Goal: Transaction & Acquisition: Purchase product/service

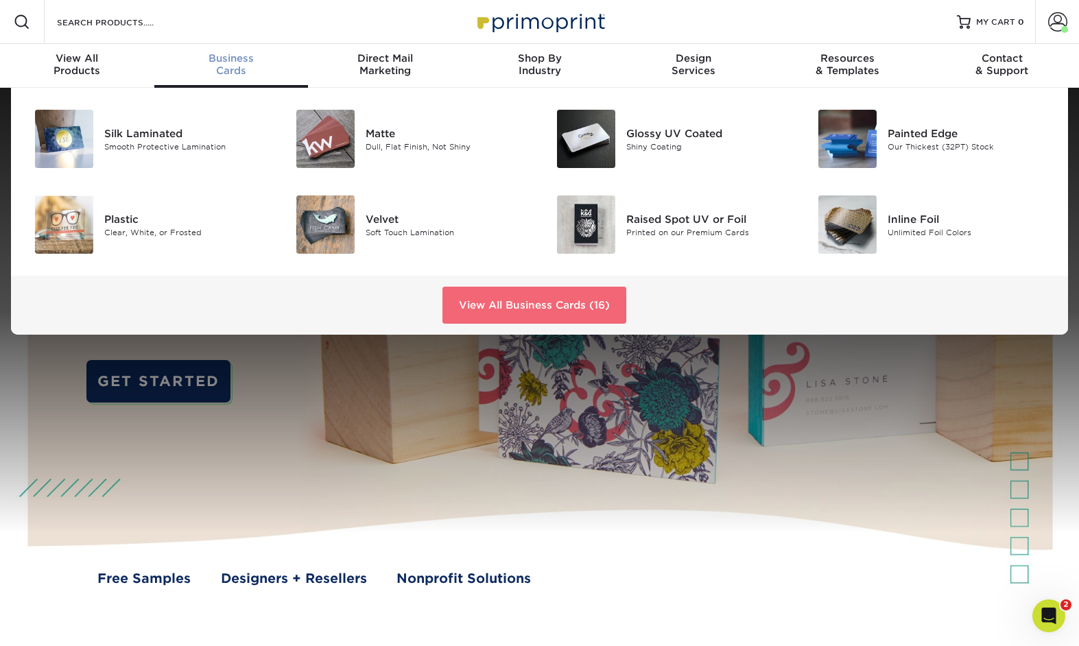
click at [558, 314] on link "View All Business Cards (16)" at bounding box center [534, 305] width 184 height 37
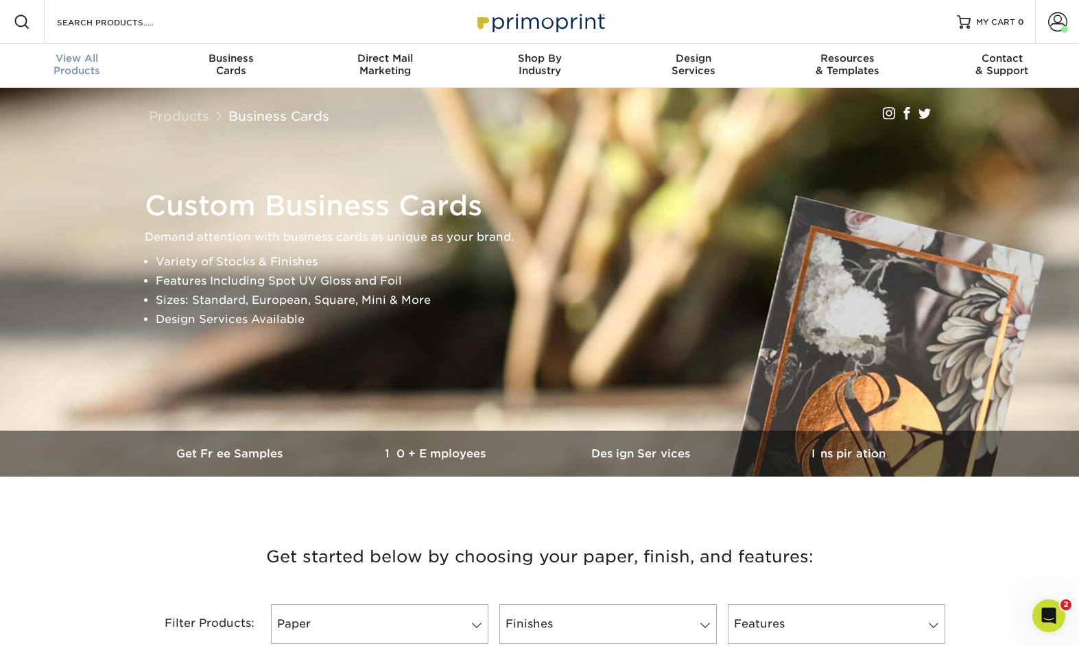
click at [78, 54] on span "View All" at bounding box center [77, 58] width 154 height 12
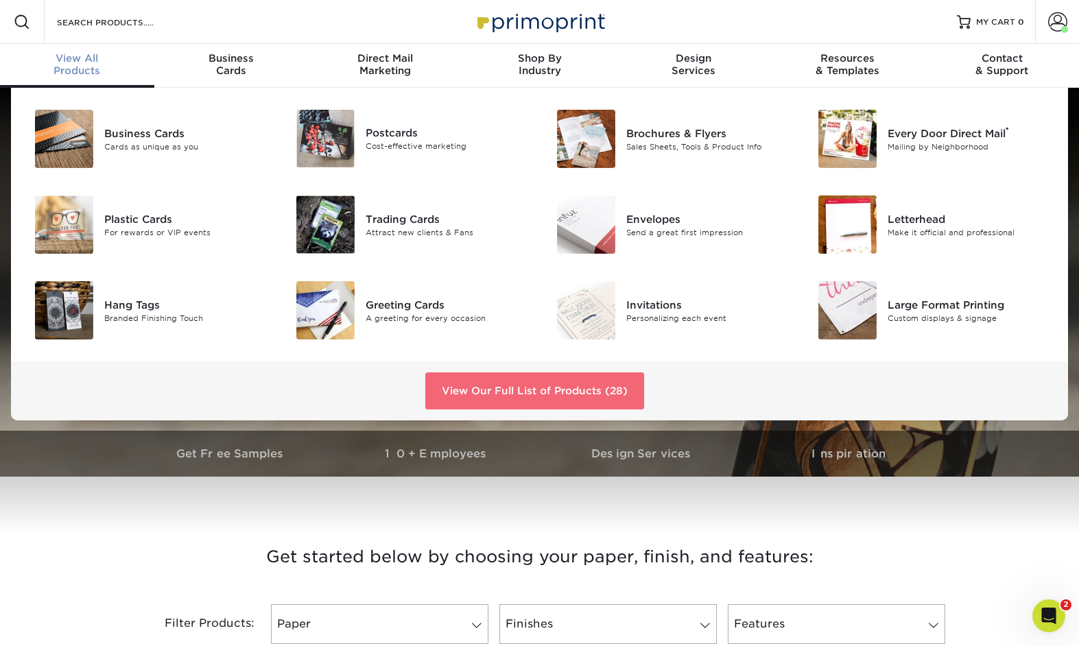
click at [543, 386] on link "View Our Full List of Products (28)" at bounding box center [534, 391] width 219 height 37
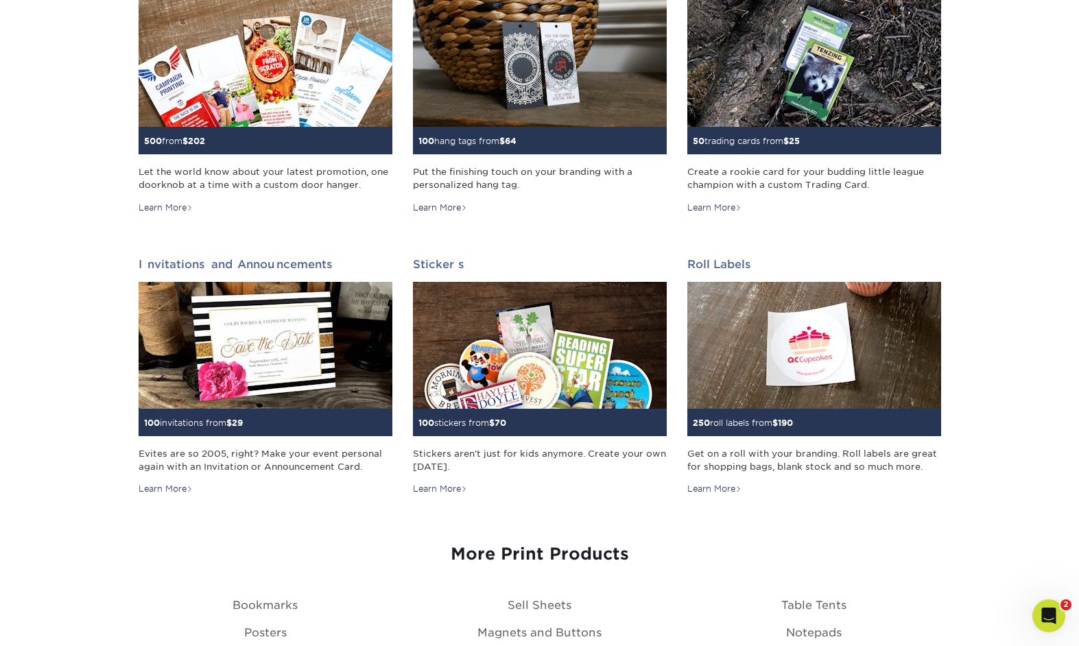
scroll to position [1332, 0]
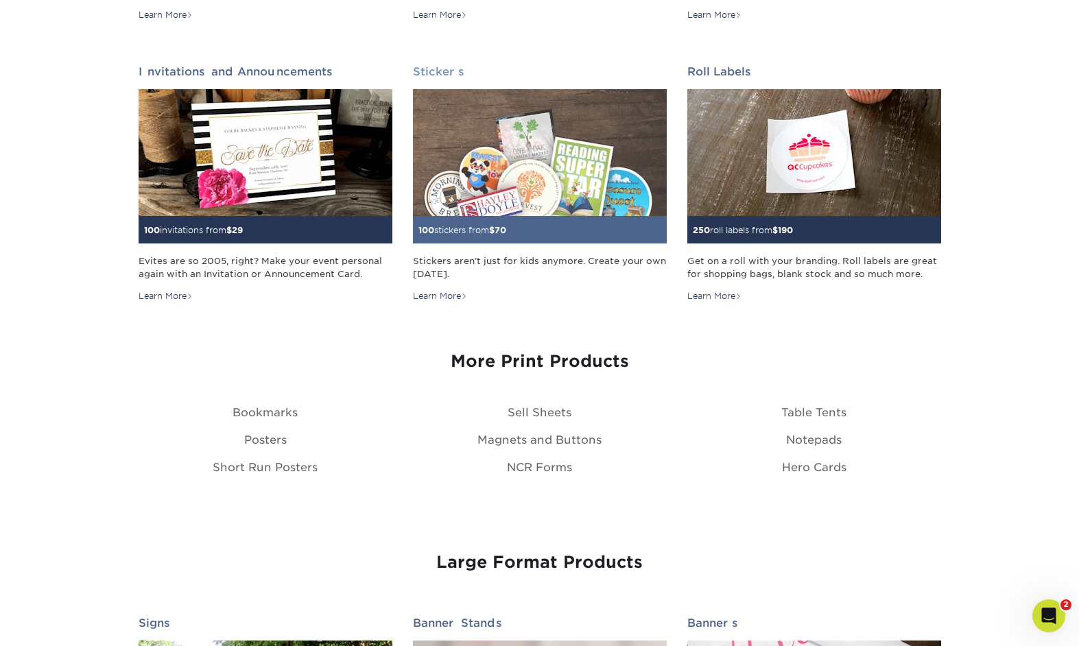
click at [526, 191] on img at bounding box center [540, 152] width 254 height 127
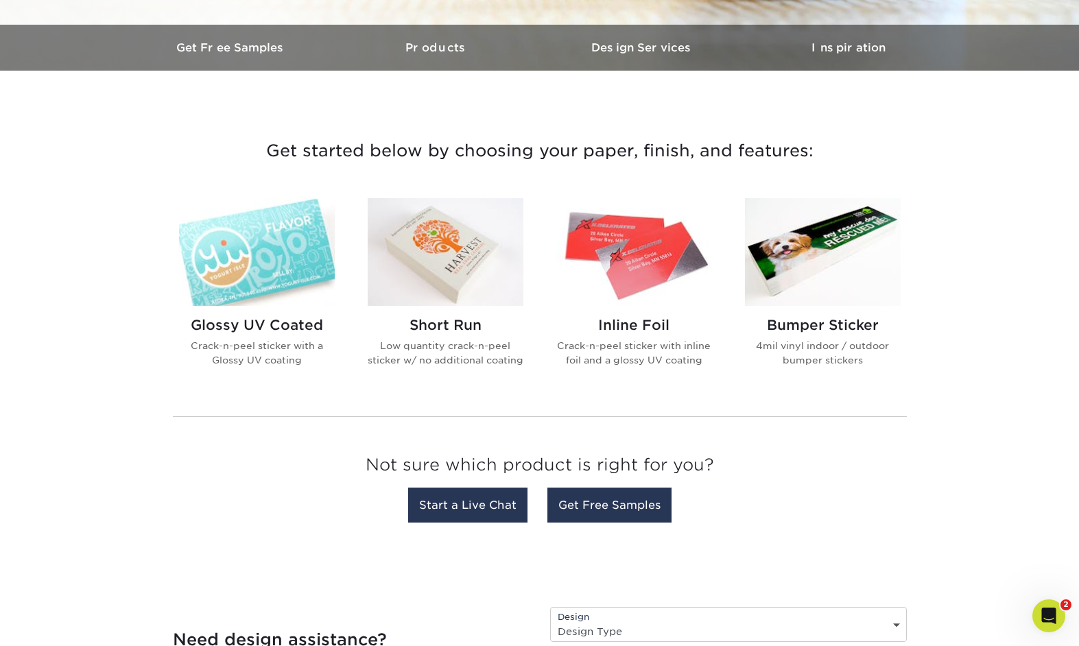
scroll to position [410, 0]
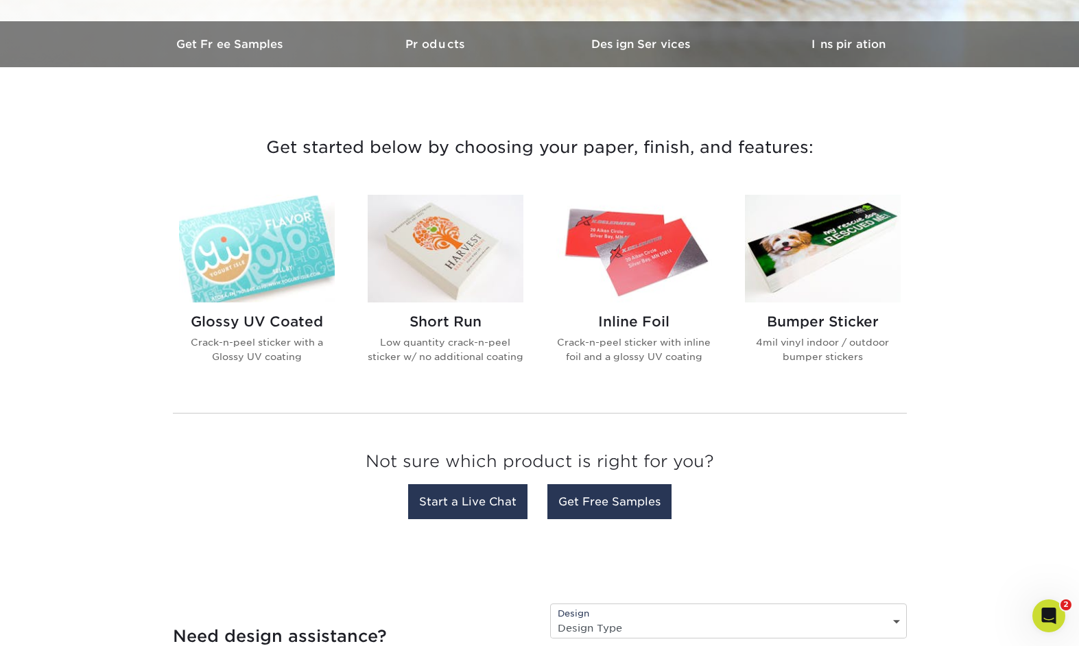
click at [447, 231] on img at bounding box center [446, 249] width 156 height 108
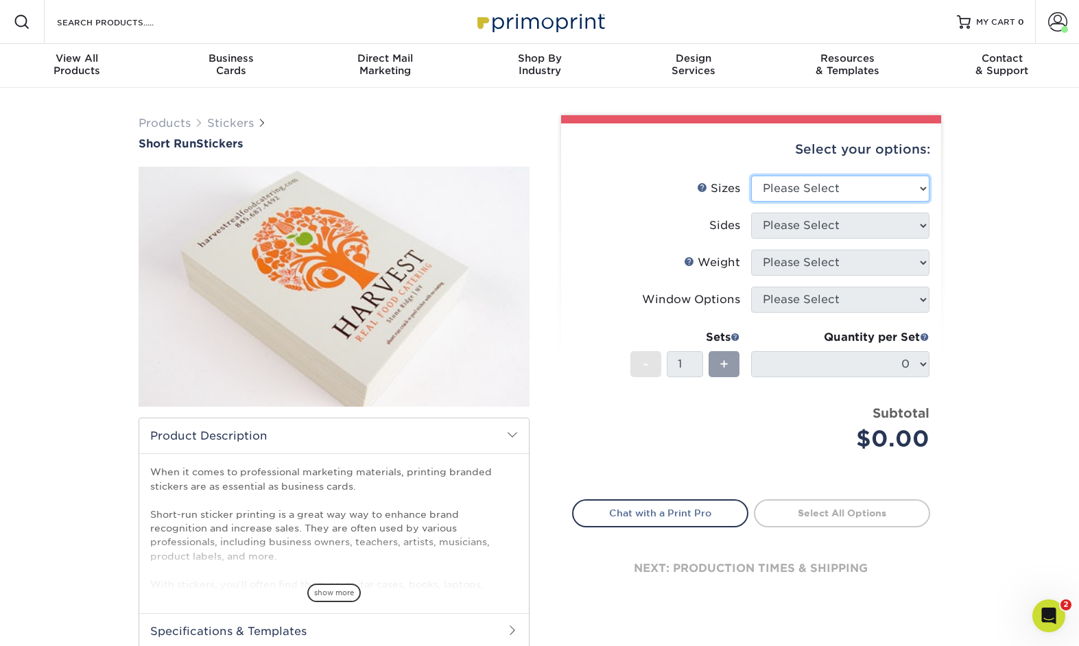
click at [751, 176] on select "Please Select 1.5" x 3.5" 1.75" x 3.5" 2" x 2" 2" x 3" 2" x 3.5" 2" x 4" 2" x 8…" at bounding box center [840, 189] width 178 height 26
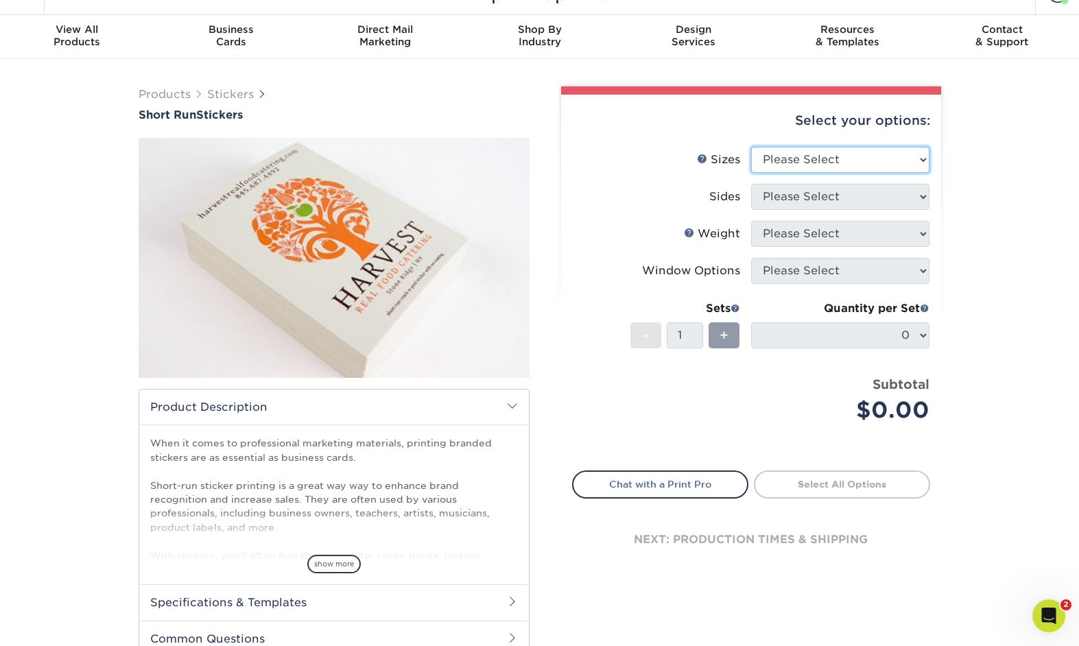
scroll to position [33, 0]
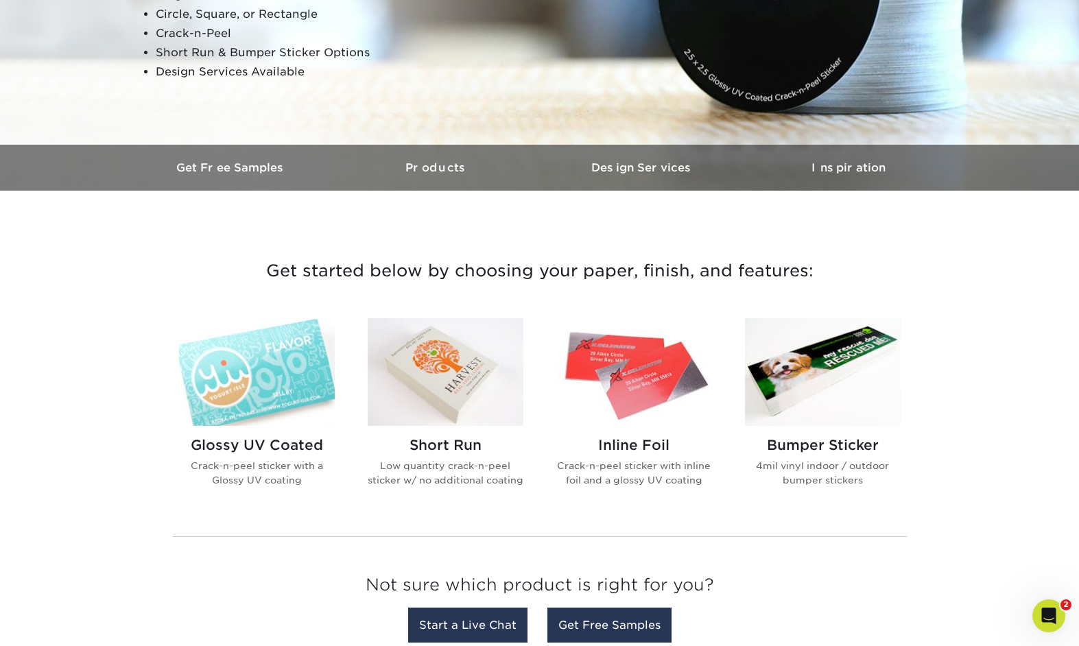
scroll to position [328, 0]
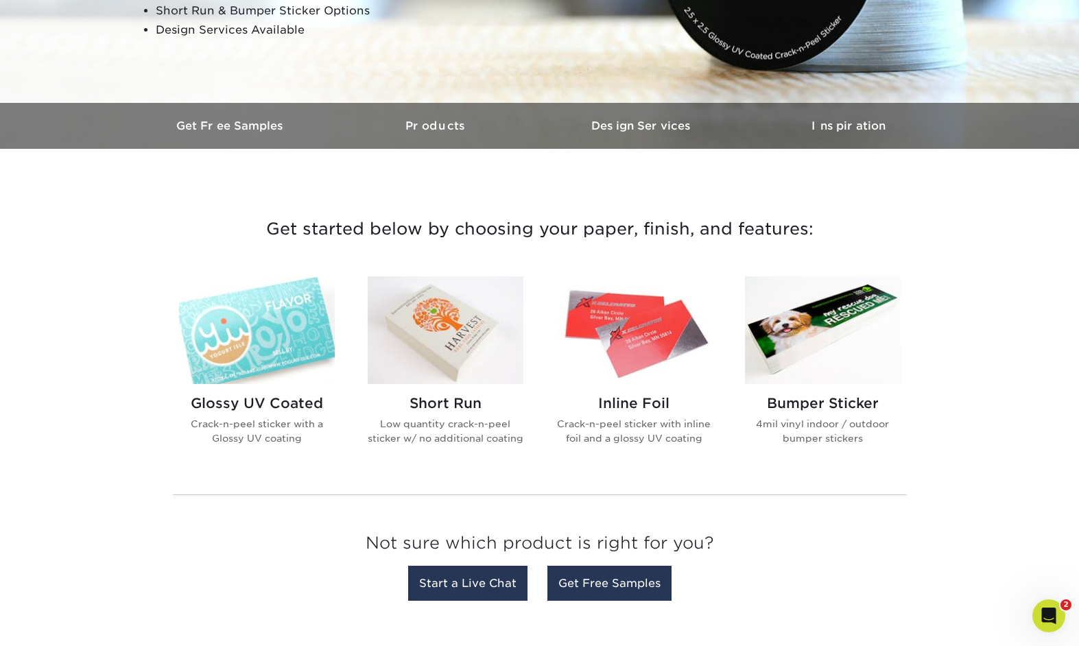
click at [283, 332] on img at bounding box center [257, 330] width 156 height 108
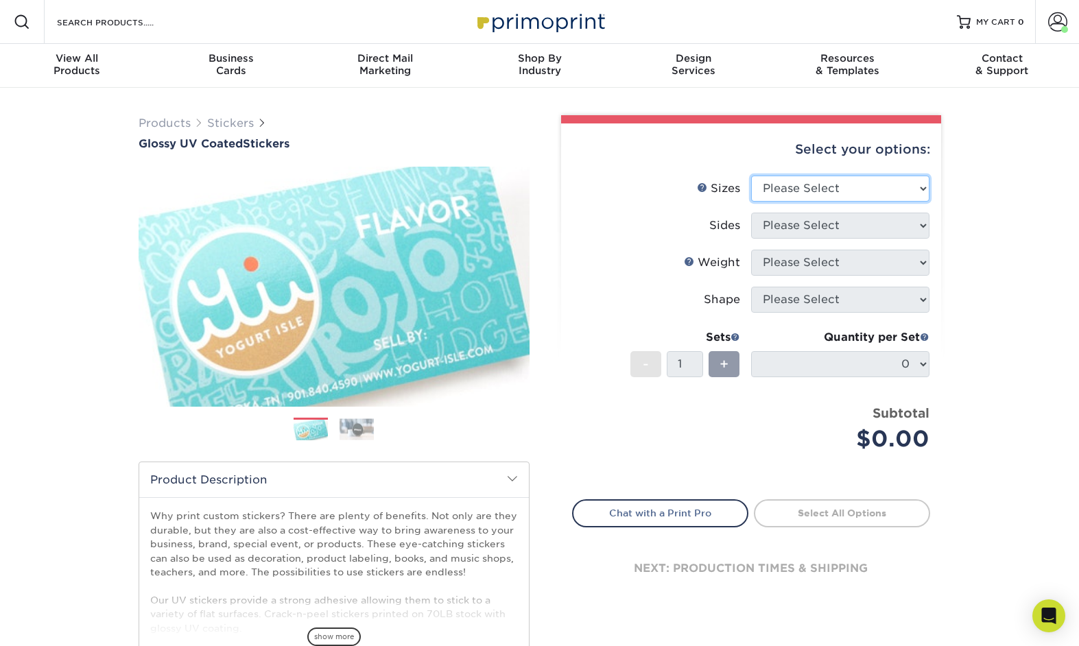
click at [751, 176] on select "Please Select 1.5" x 2.5" 2" x 2" 2" x 3" 2" x 3.5" 2" x 4" 2" x 8" 2.12" x 5.5…" at bounding box center [840, 189] width 178 height 26
select select "2.50x2.50"
click option "2.5" x 2.5"" at bounding box center [0, 0] width 0 height 0
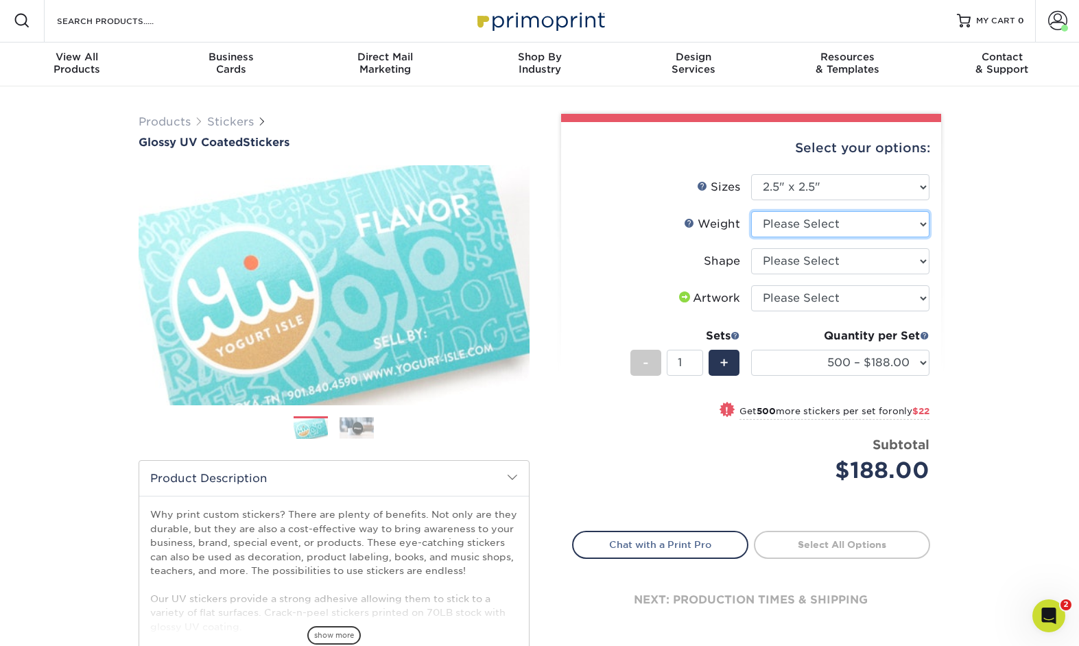
scroll to position [3, 0]
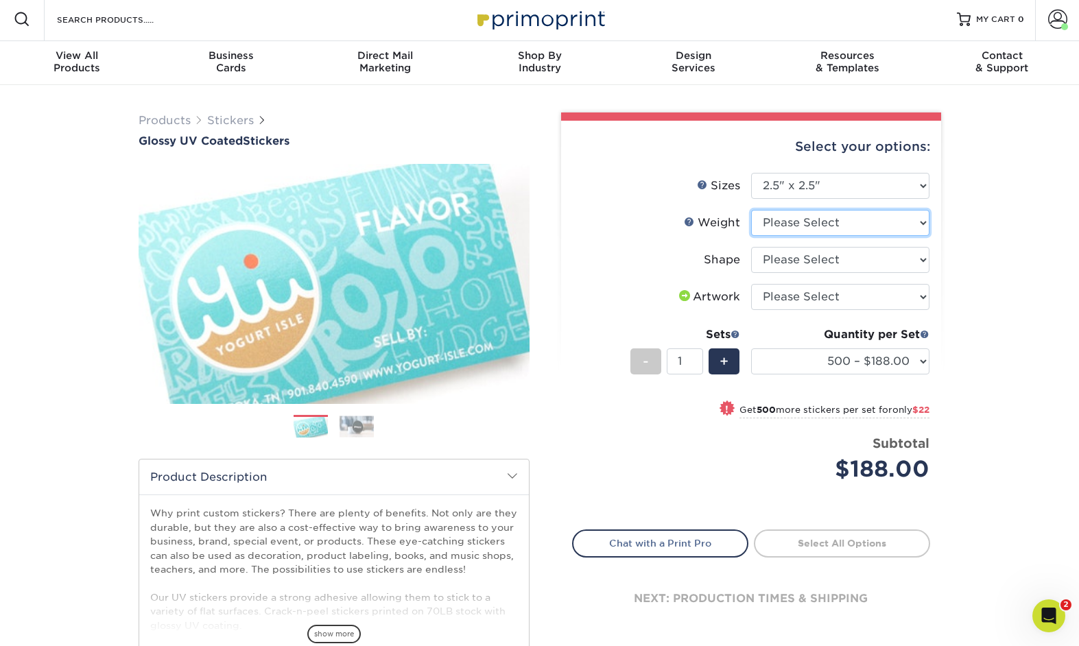
select select "Crack and Peel - Round"
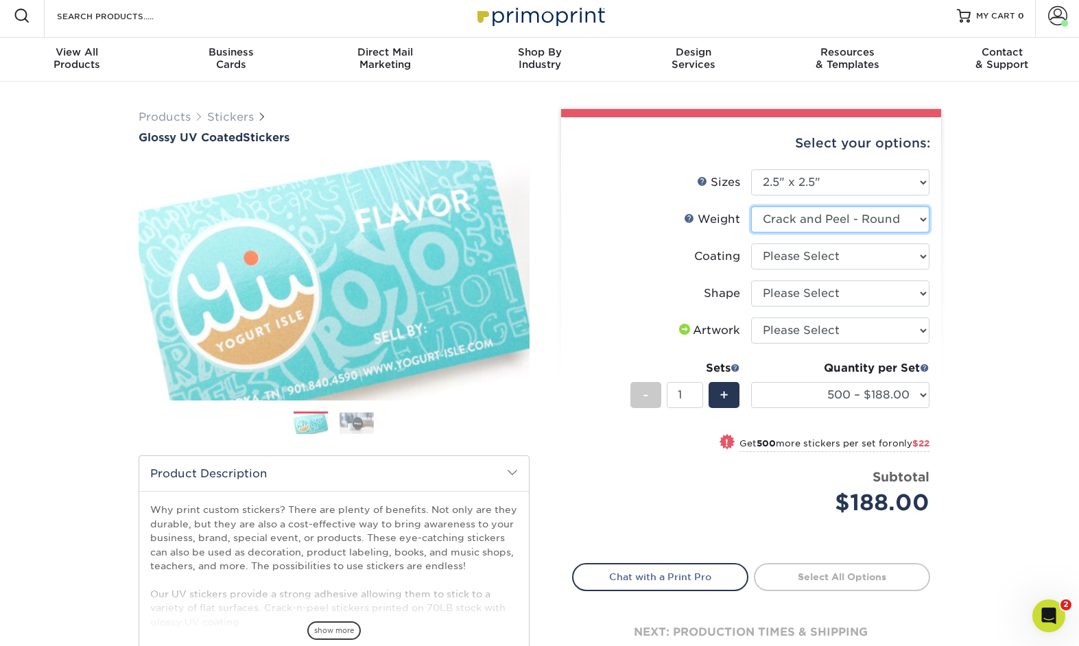
scroll to position [7, 0]
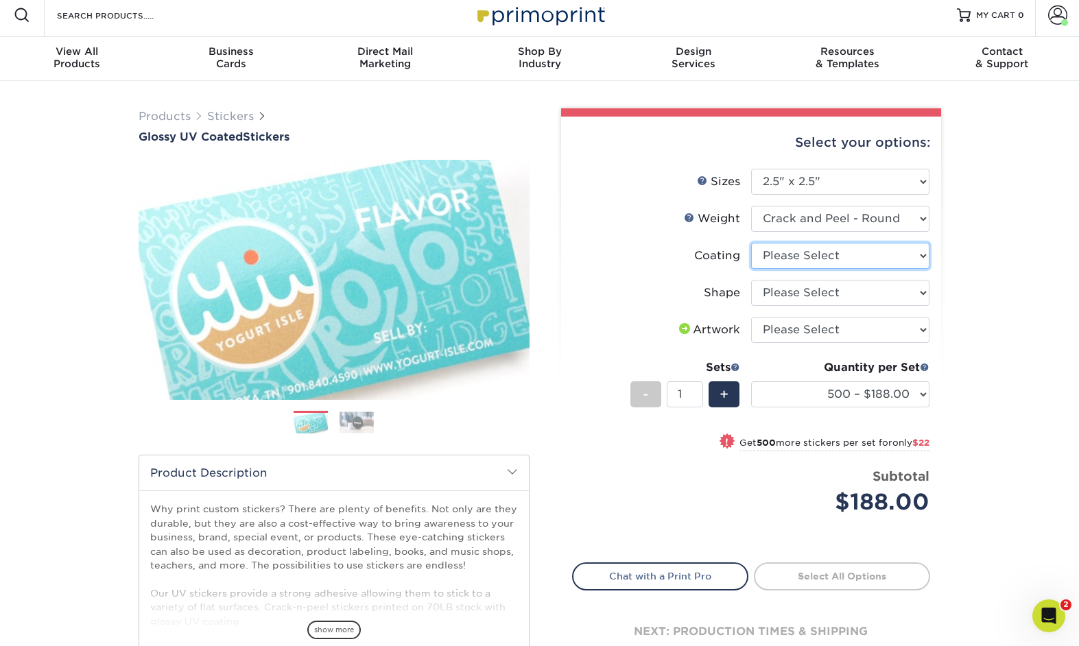
select select "1e8116af-acfc-44b1-83dc-8181aa338834"
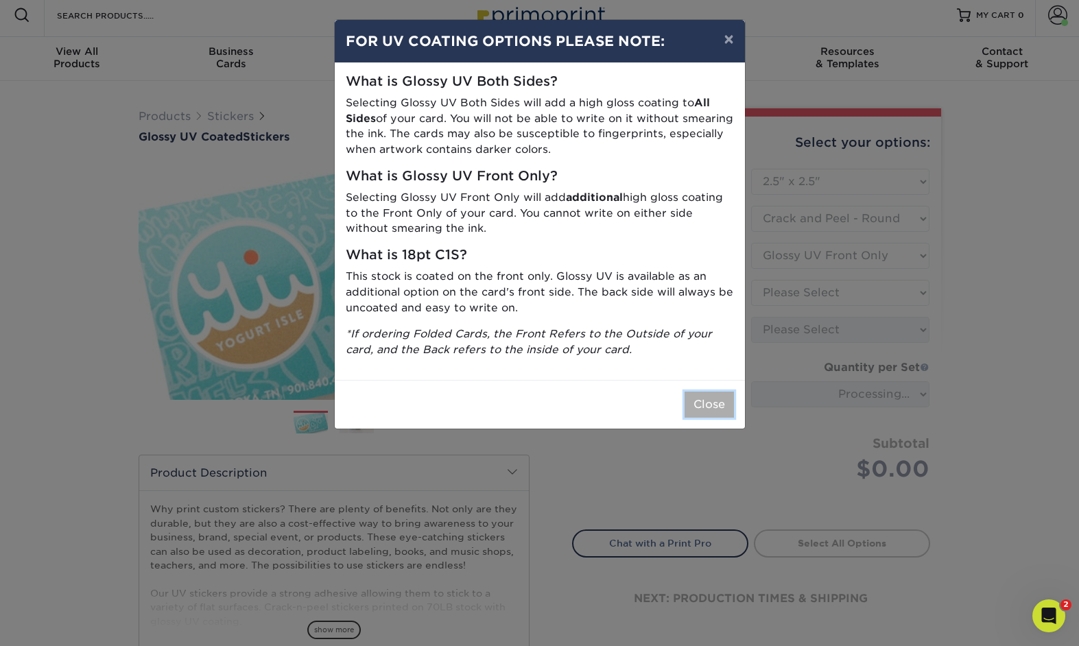
click at [708, 405] on button "Close" at bounding box center [709, 405] width 49 height 26
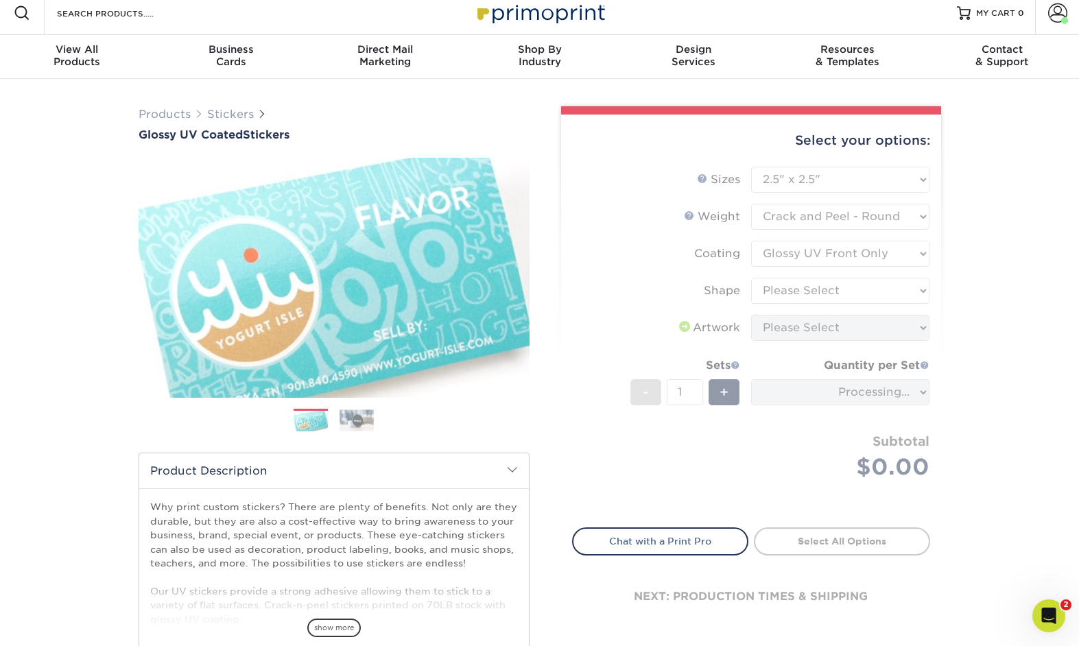
scroll to position [8, 0]
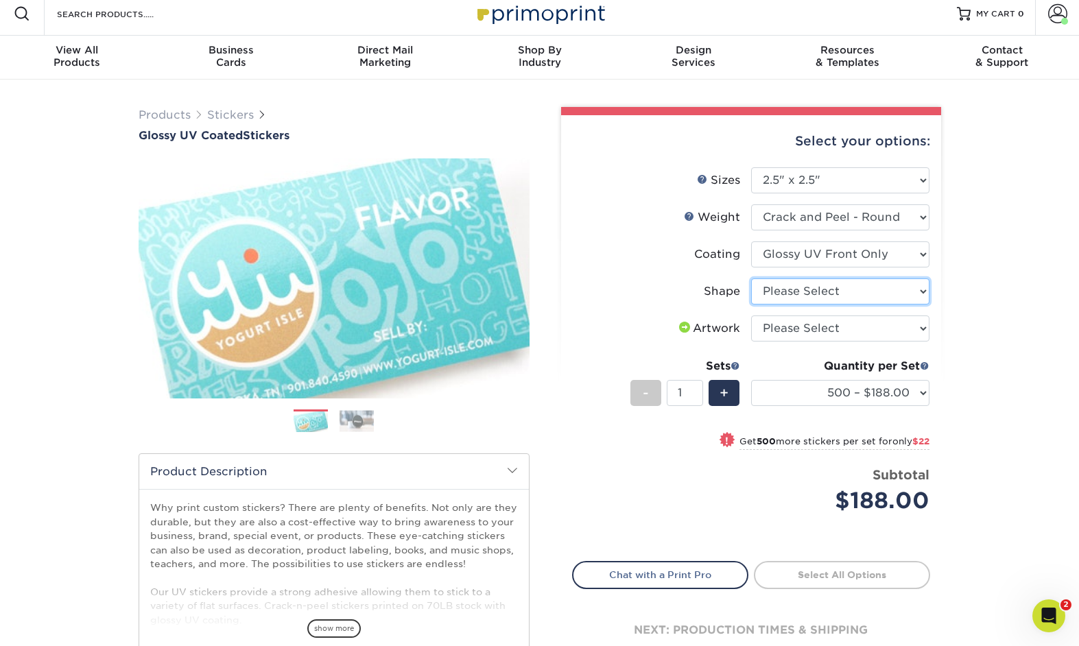
select select "standard"
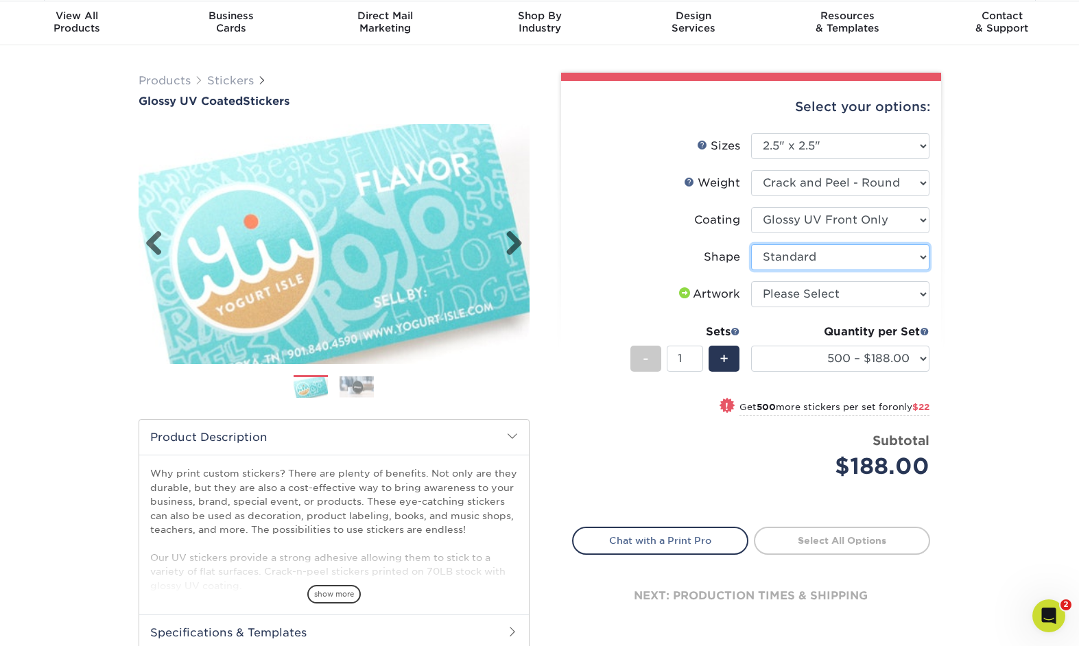
scroll to position [44, 0]
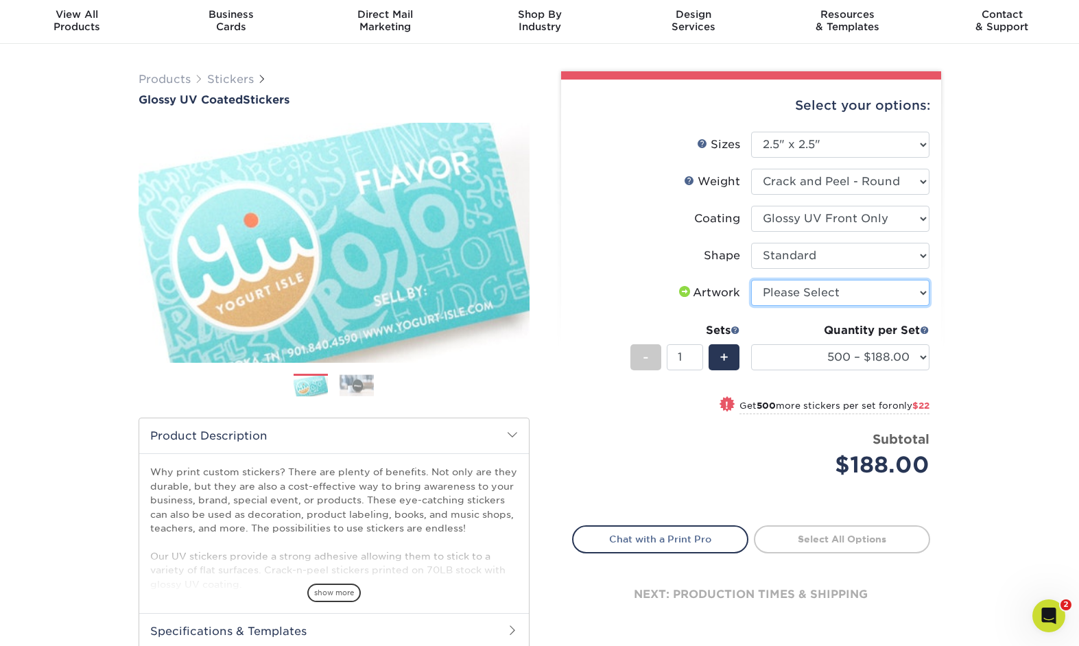
select select "upload"
click option "I will upload files" at bounding box center [0, 0] width 0 height 0
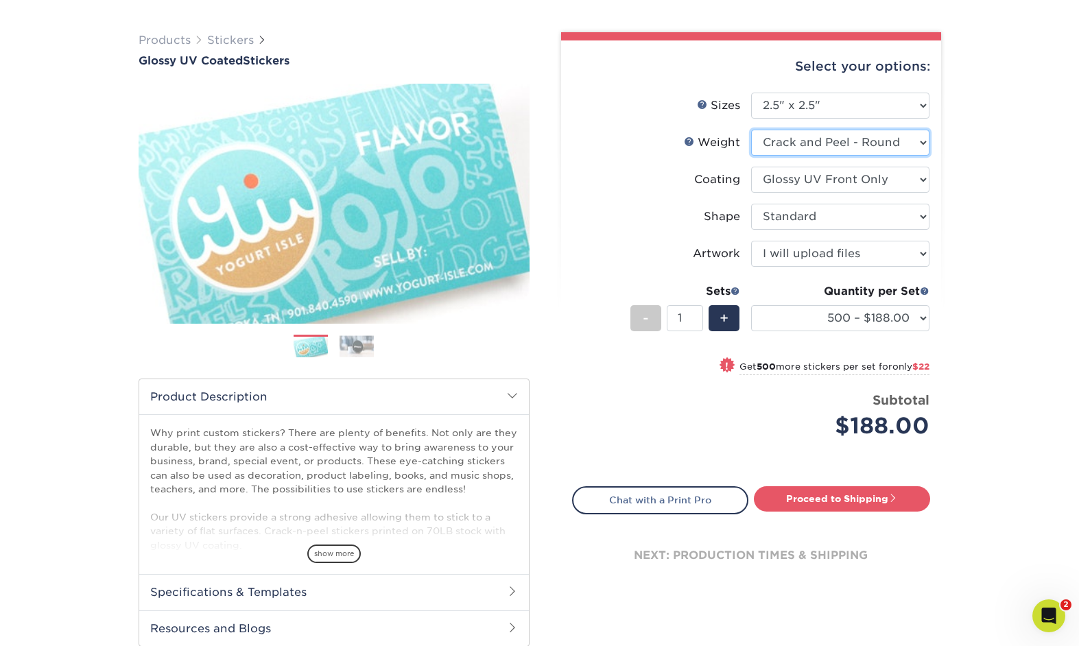
scroll to position [84, 0]
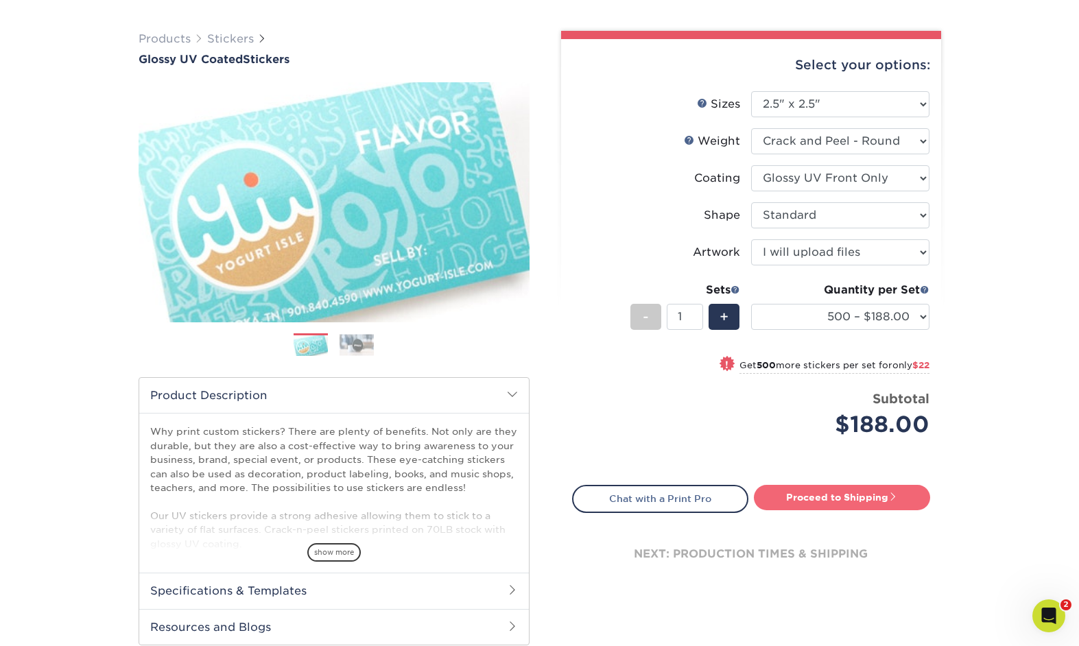
click at [838, 493] on link "Proceed to Shipping" at bounding box center [842, 497] width 176 height 25
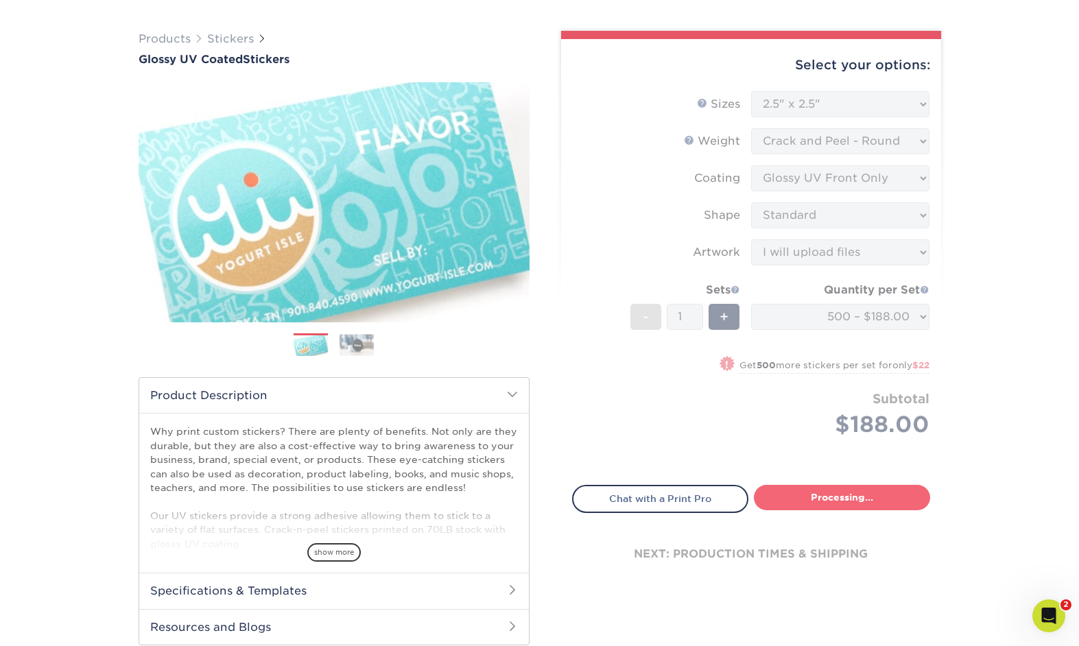
type input "Set 1"
select select "2f3313b4-d321-4766-88a5-5cadb80d677c"
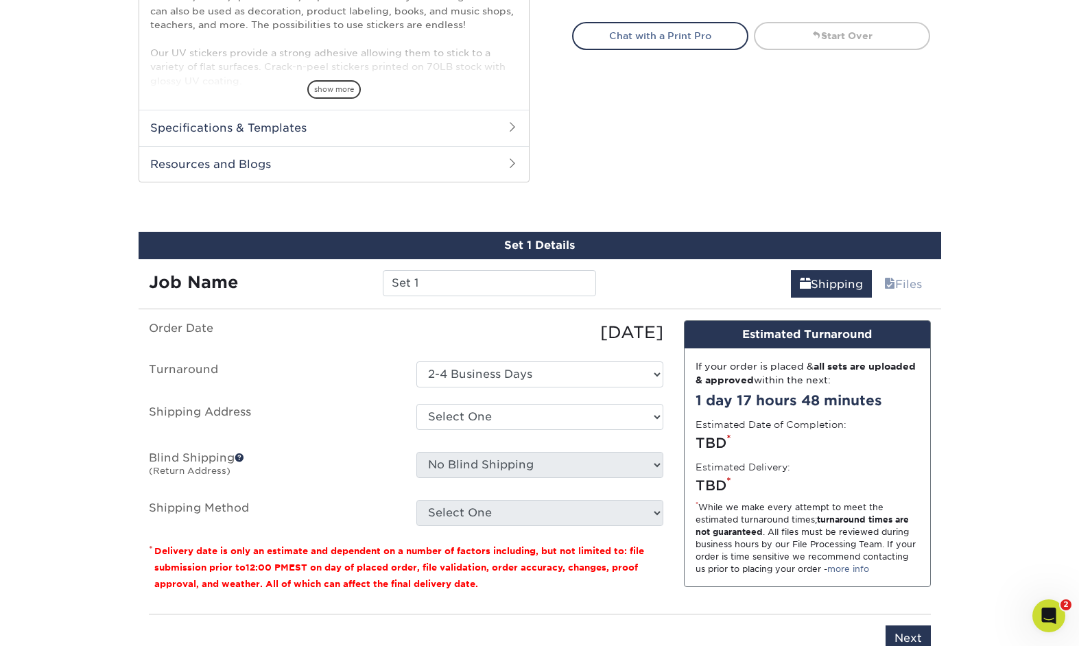
scroll to position [661, 0]
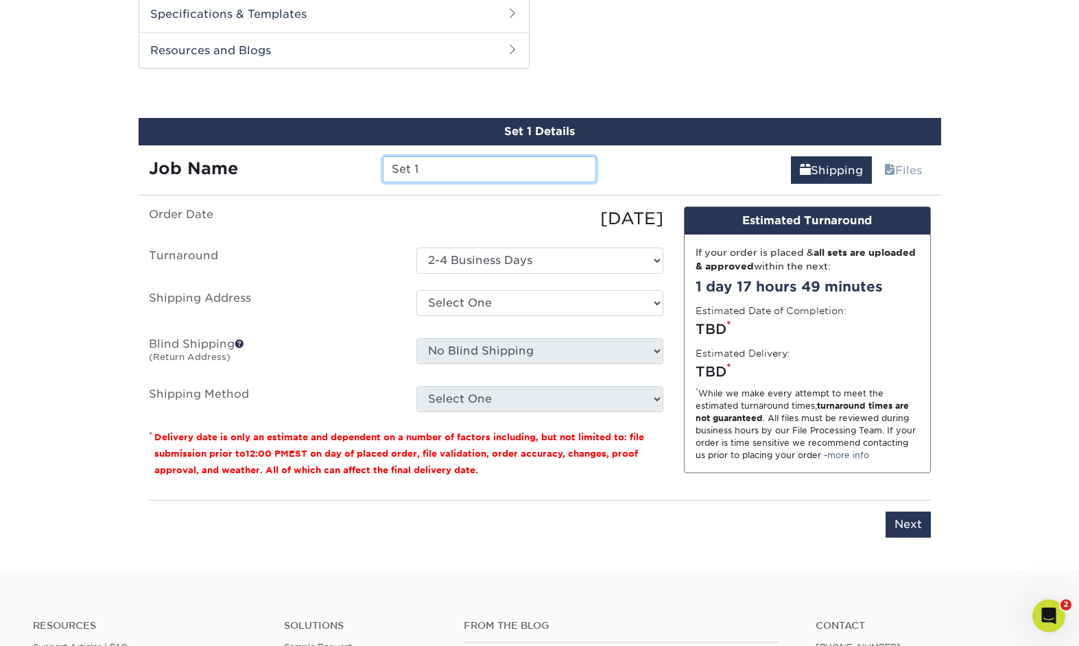
drag, startPoint x: 434, startPoint y: 172, endPoint x: 287, endPoint y: 157, distance: 146.9
click at [383, 157] on input "Set 1" at bounding box center [489, 169] width 213 height 26
type input "Blushed Pearl Sticker"
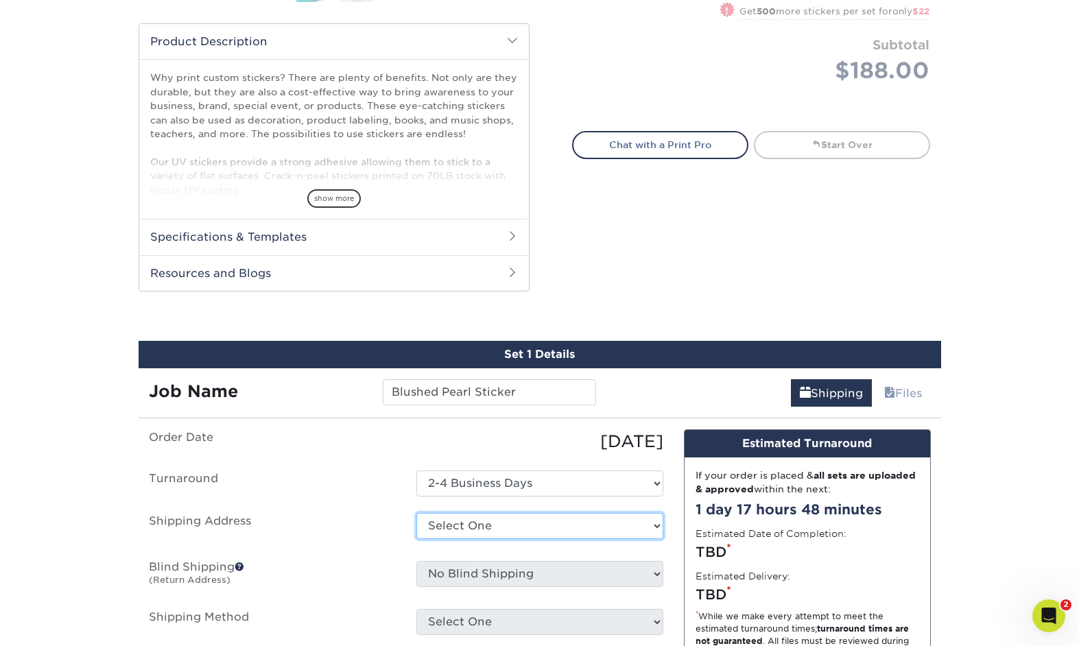
scroll to position [427, 0]
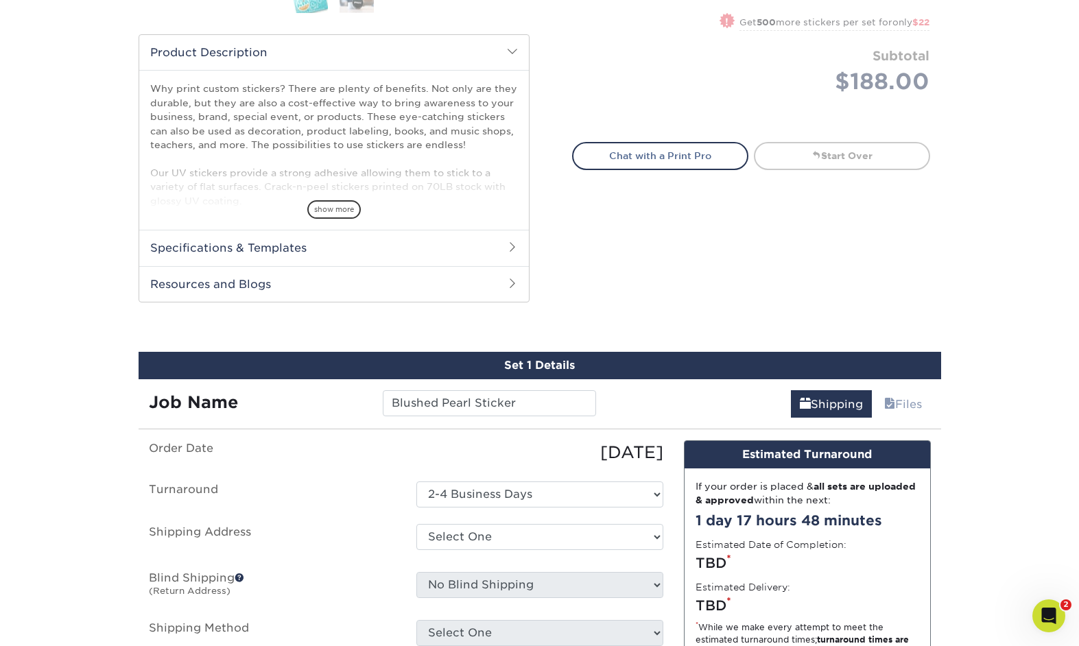
click at [388, 237] on h2 "Specifications & Templates" at bounding box center [334, 248] width 390 height 36
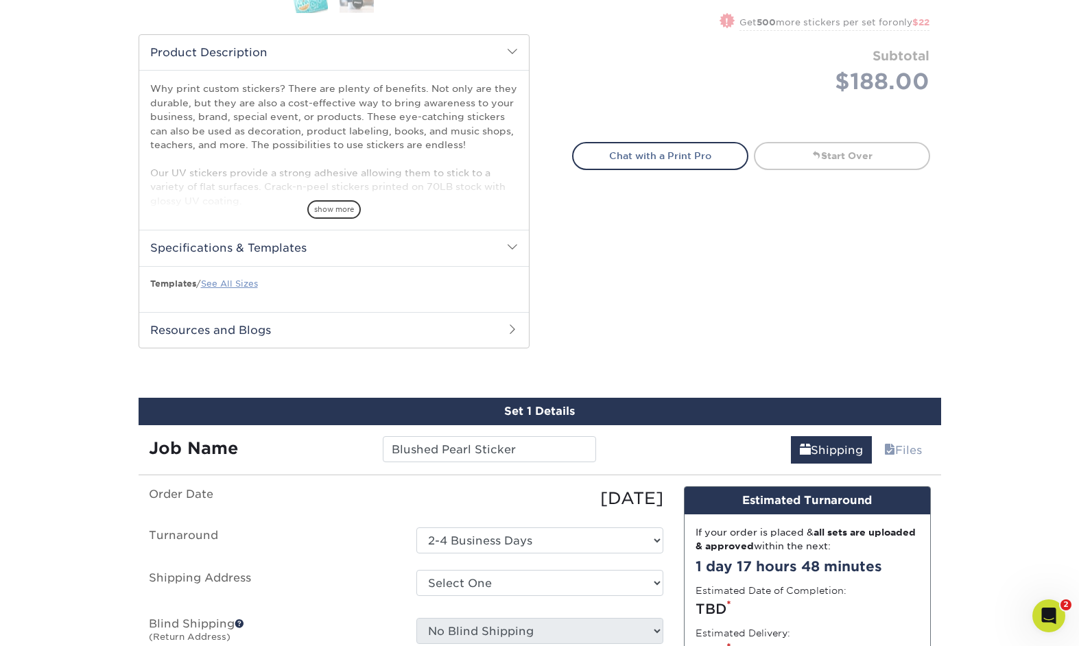
click at [224, 284] on link "See All Sizes" at bounding box center [229, 284] width 57 height 10
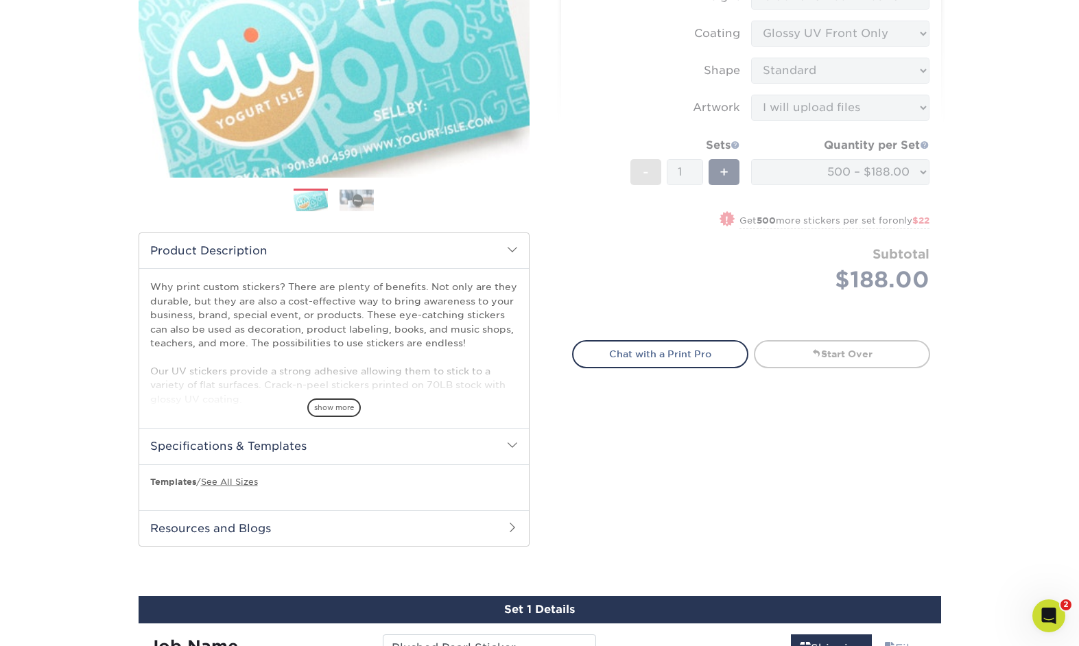
click at [587, 213] on form "Sizes Help Sizes Please Select 1.5" x 2.5" 2" x 2" 2" x 3" 2" x 3.5" 2" x 4" 2"…" at bounding box center [751, 135] width 358 height 378
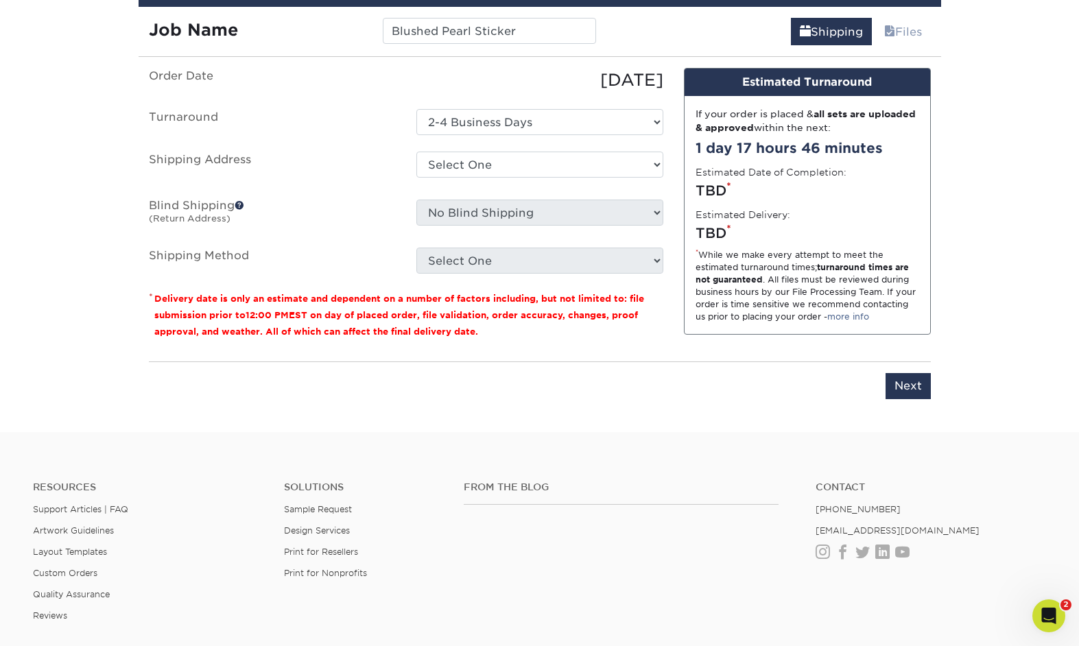
scroll to position [858, 0]
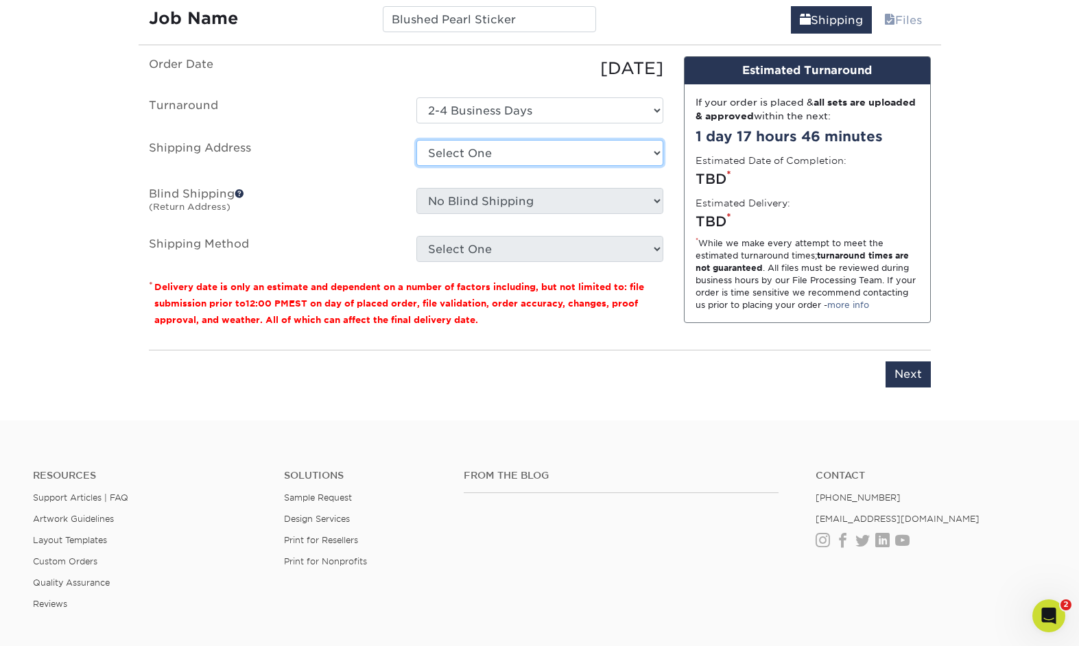
select select "276188"
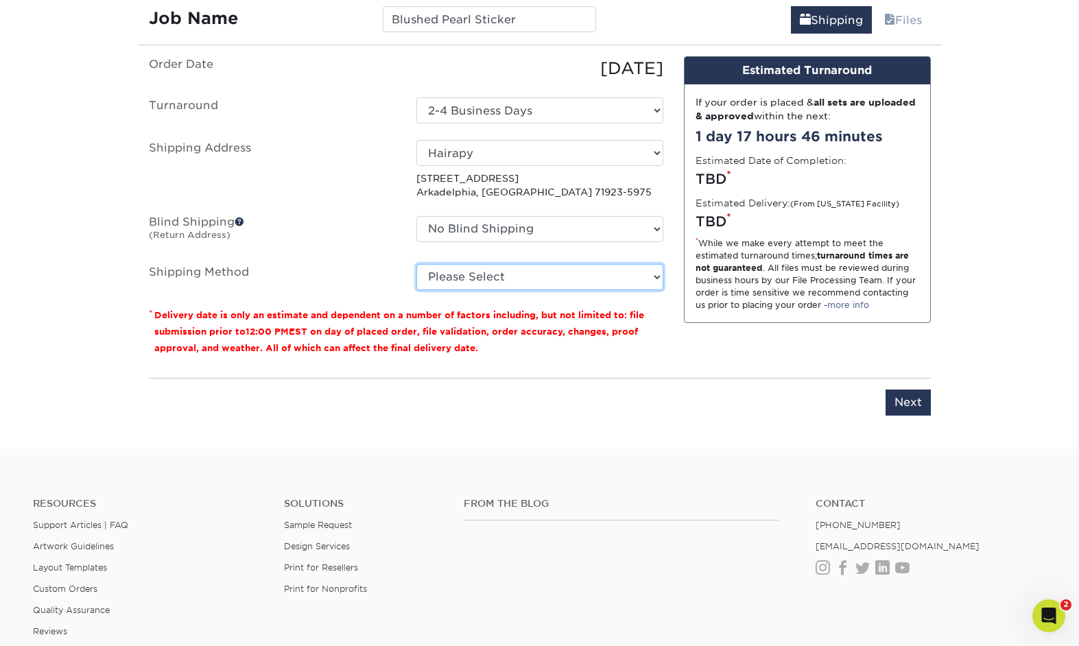
select select "03"
click option "Ground Shipping (+$23.88)" at bounding box center [0, 0] width 0 height 0
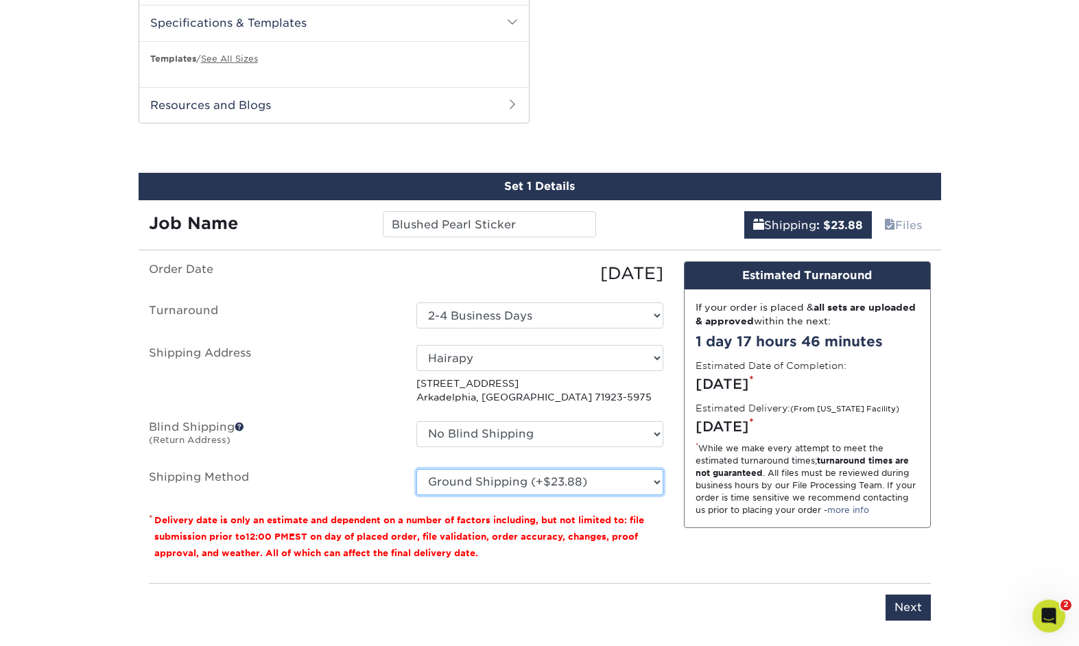
scroll to position [685, 0]
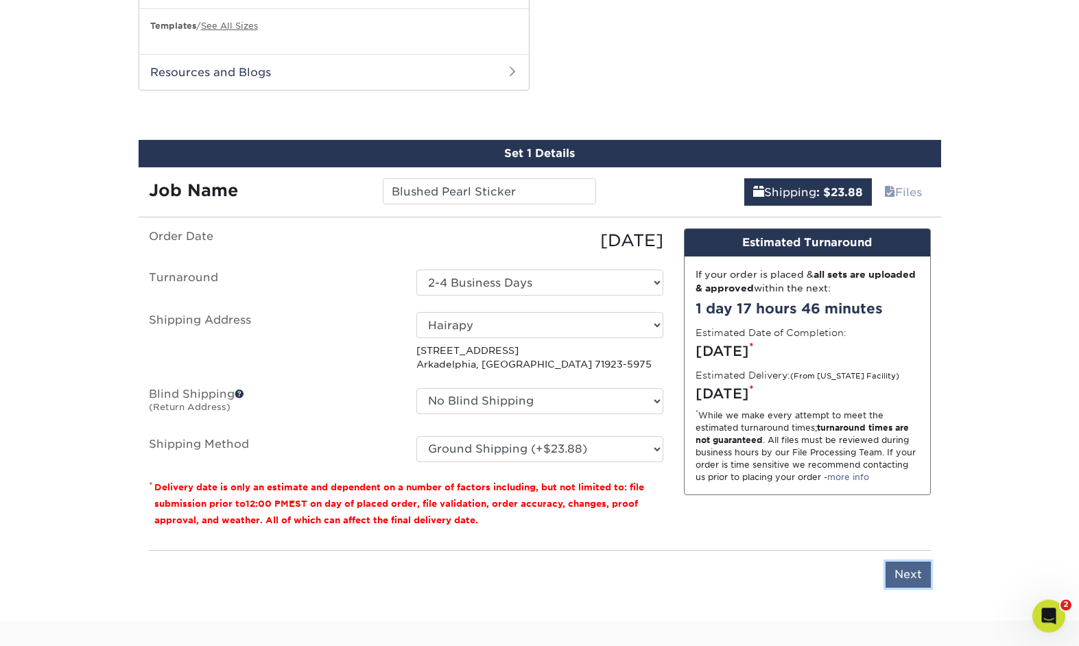
click at [901, 567] on input "Next" at bounding box center [908, 575] width 45 height 26
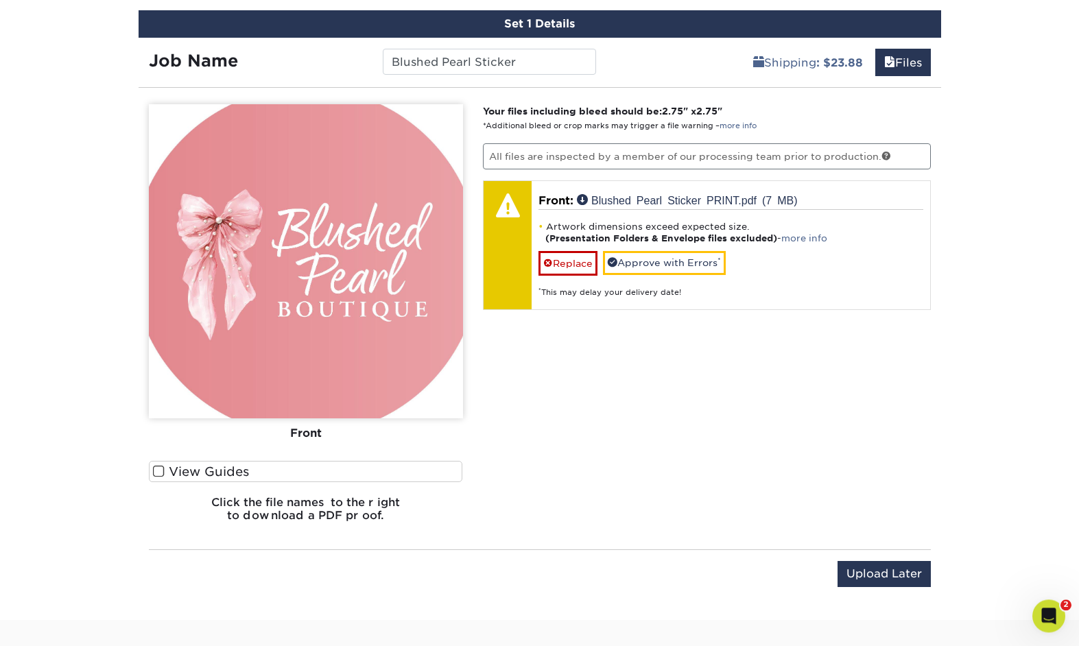
scroll to position [853, 0]
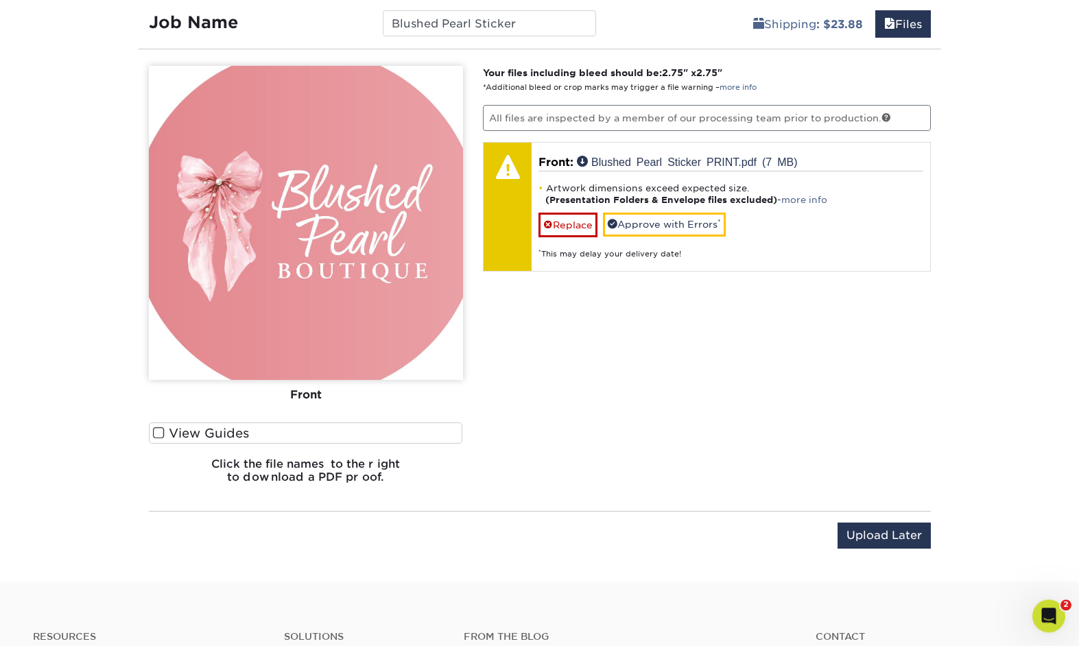
click at [160, 431] on span at bounding box center [159, 433] width 12 height 13
click at [0, 0] on input "View Guides" at bounding box center [0, 0] width 0 height 0
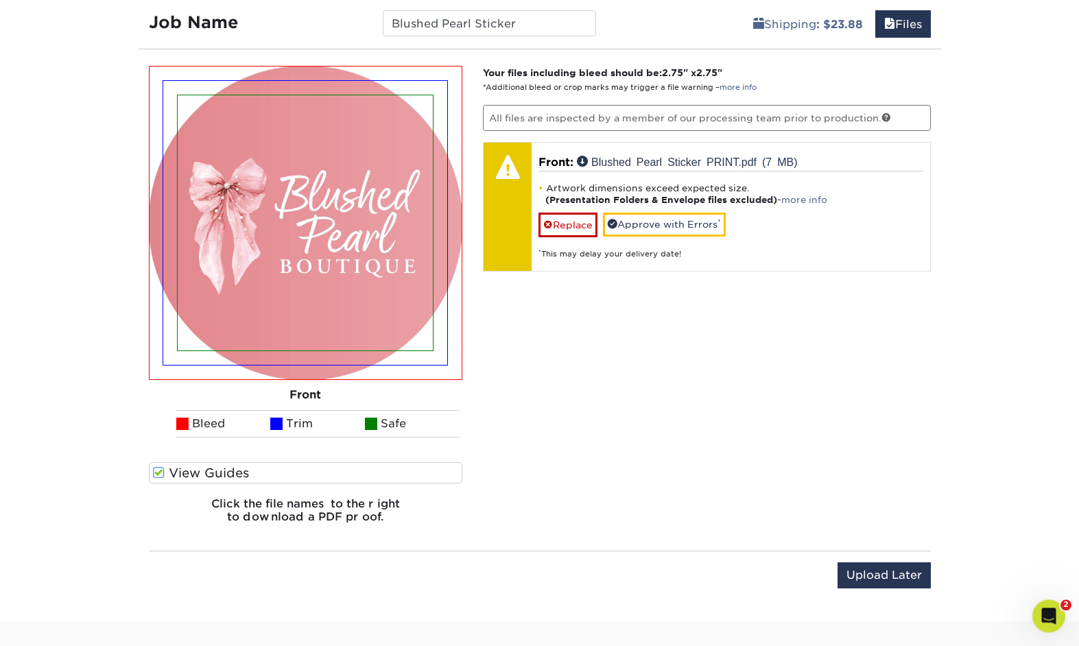
click at [161, 469] on span at bounding box center [159, 472] width 12 height 13
click at [0, 0] on input "View Guides" at bounding box center [0, 0] width 0 height 0
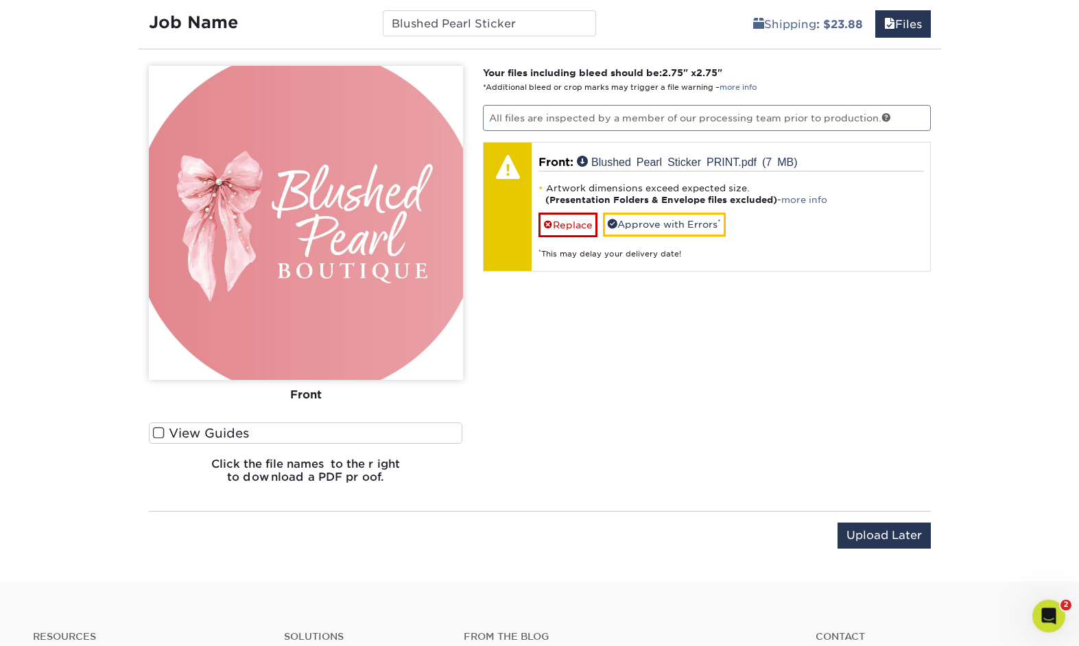
click at [161, 469] on h6 "Click the file names to the right to download a PDF proof." at bounding box center [306, 476] width 314 height 37
click at [156, 432] on span at bounding box center [159, 433] width 12 height 13
click at [0, 0] on input "View Guides" at bounding box center [0, 0] width 0 height 0
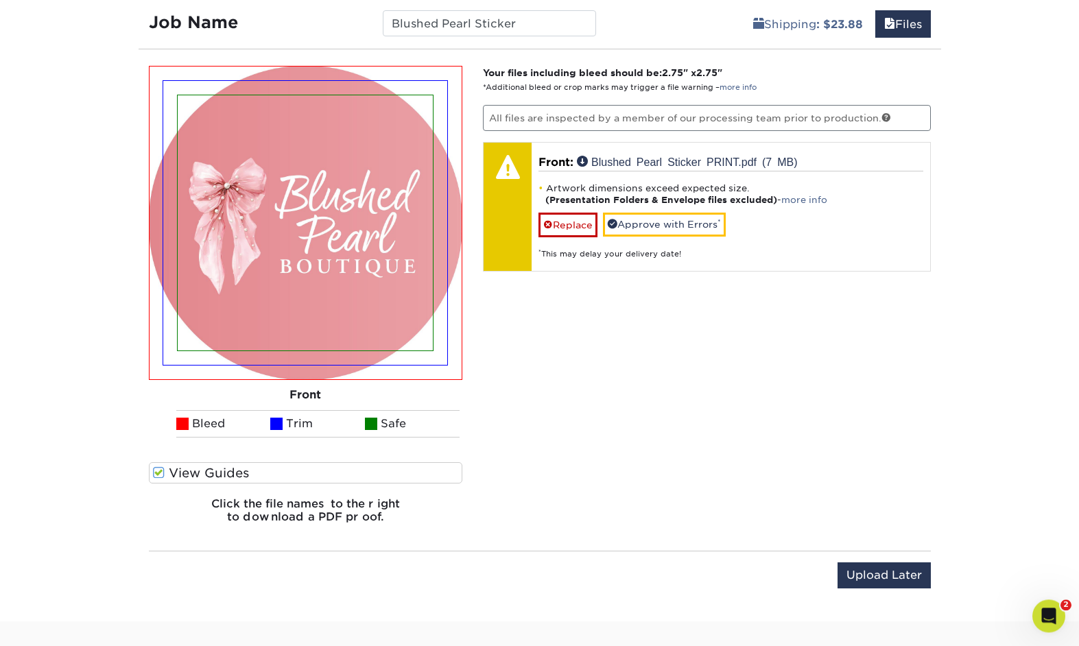
click at [158, 432] on ul "Bleed Trim Safe" at bounding box center [306, 423] width 314 height 27
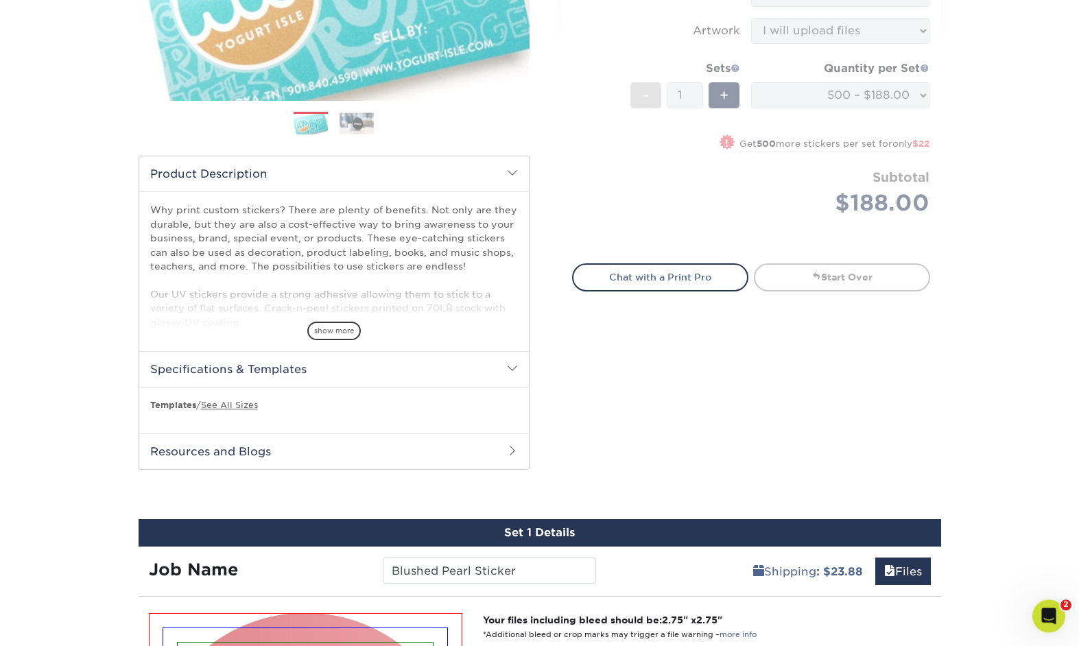
scroll to position [310, 0]
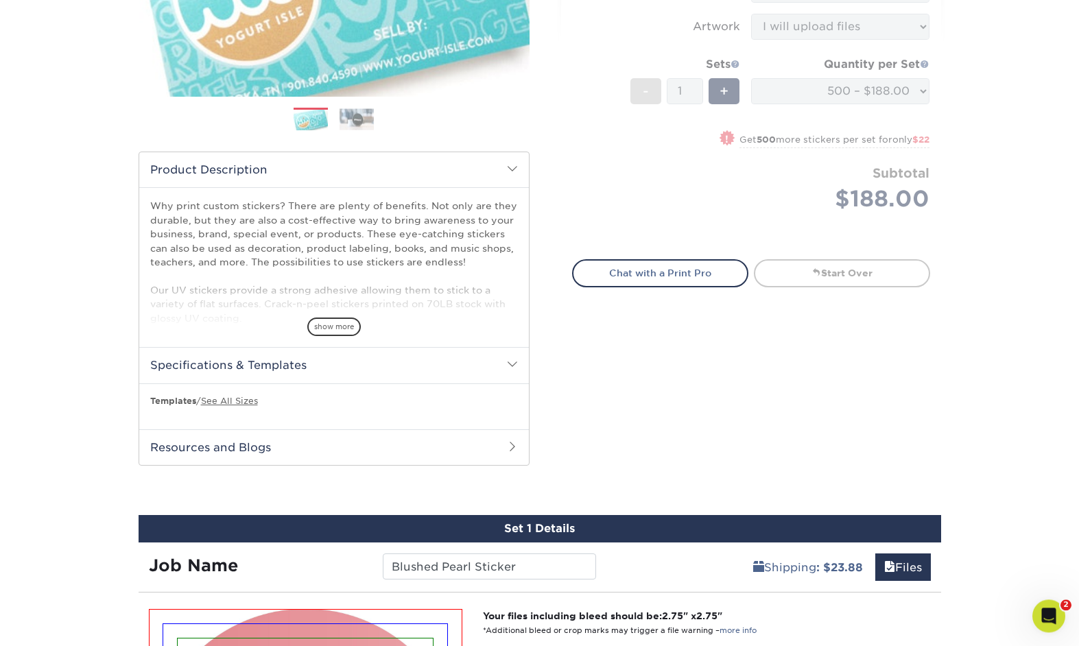
click at [512, 364] on span at bounding box center [512, 364] width 11 height 11
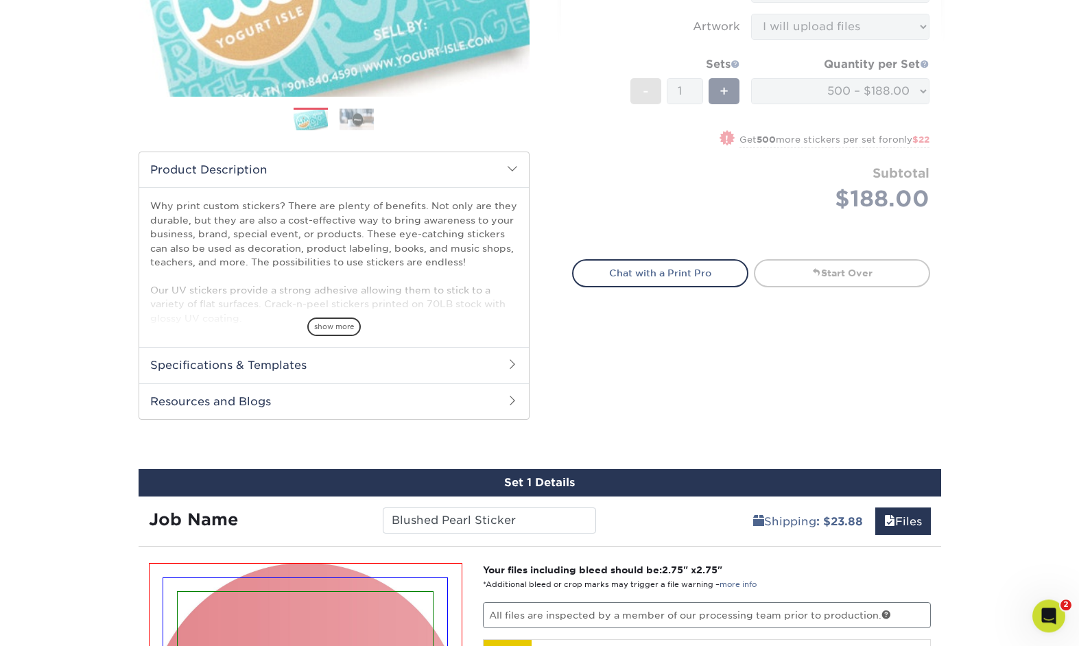
click at [512, 364] on span at bounding box center [512, 364] width 11 height 11
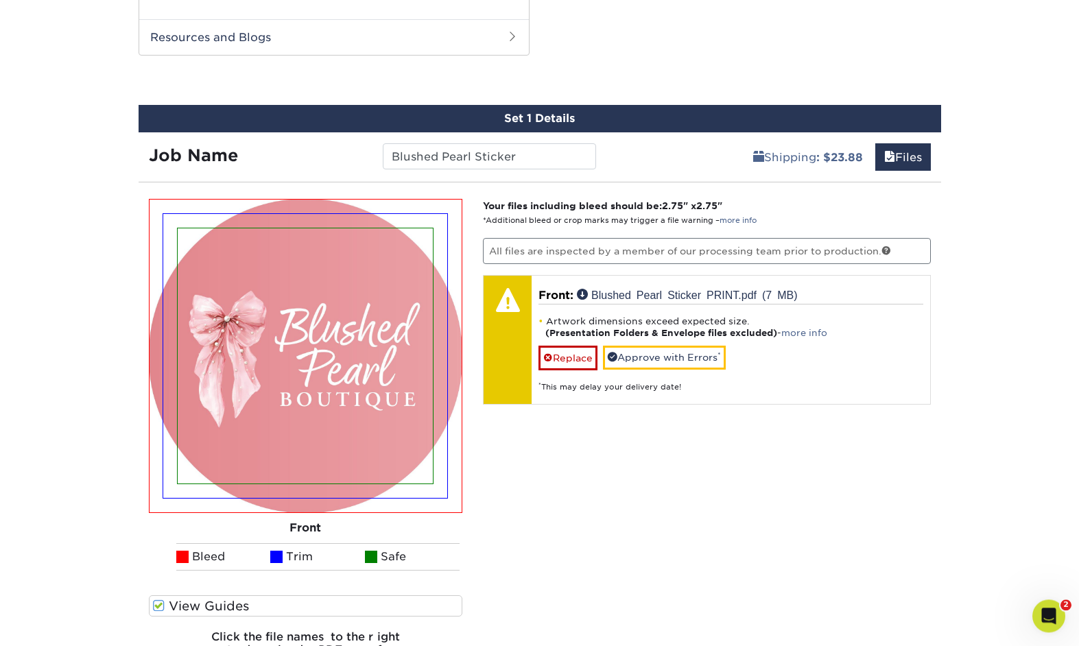
scroll to position [772, 0]
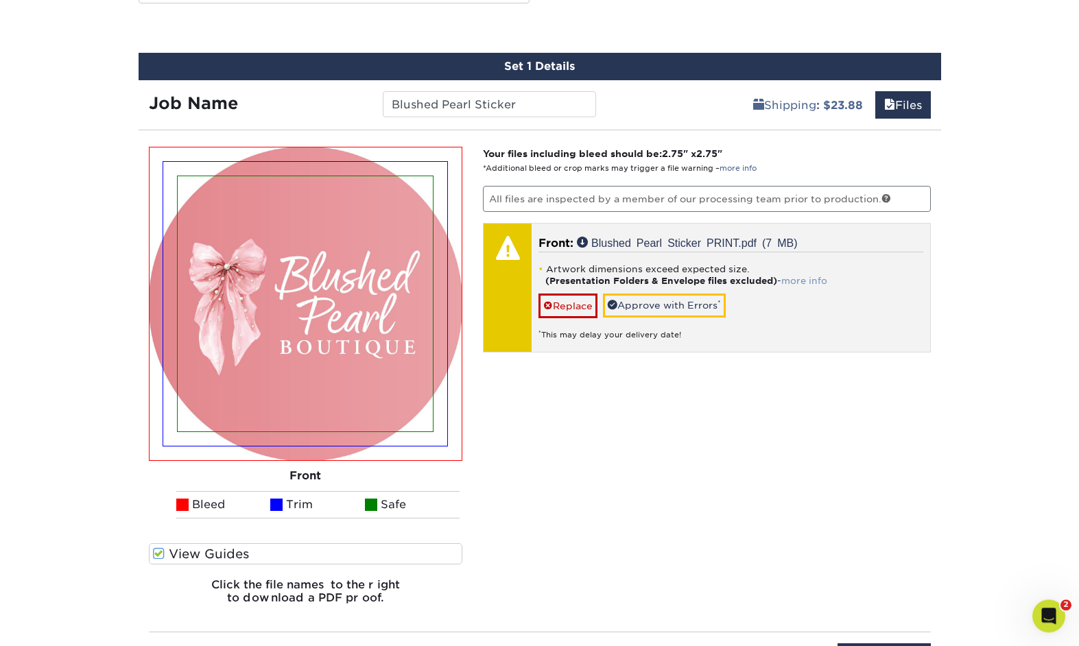
click at [801, 276] on link "more info" at bounding box center [804, 281] width 46 height 10
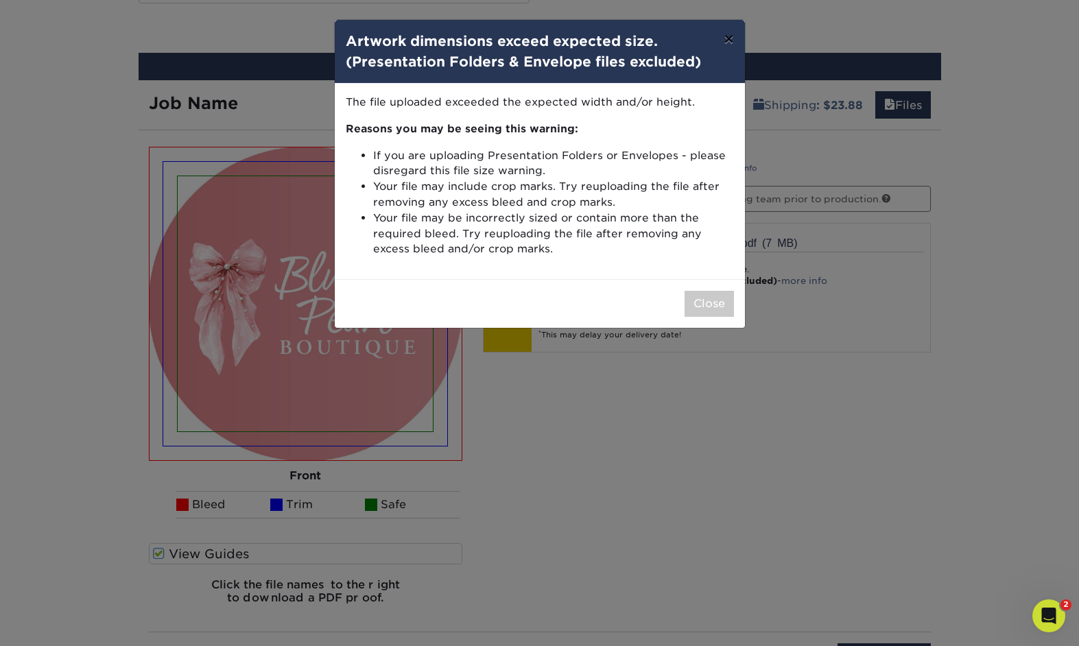
click at [731, 40] on button "×" at bounding box center [729, 39] width 32 height 38
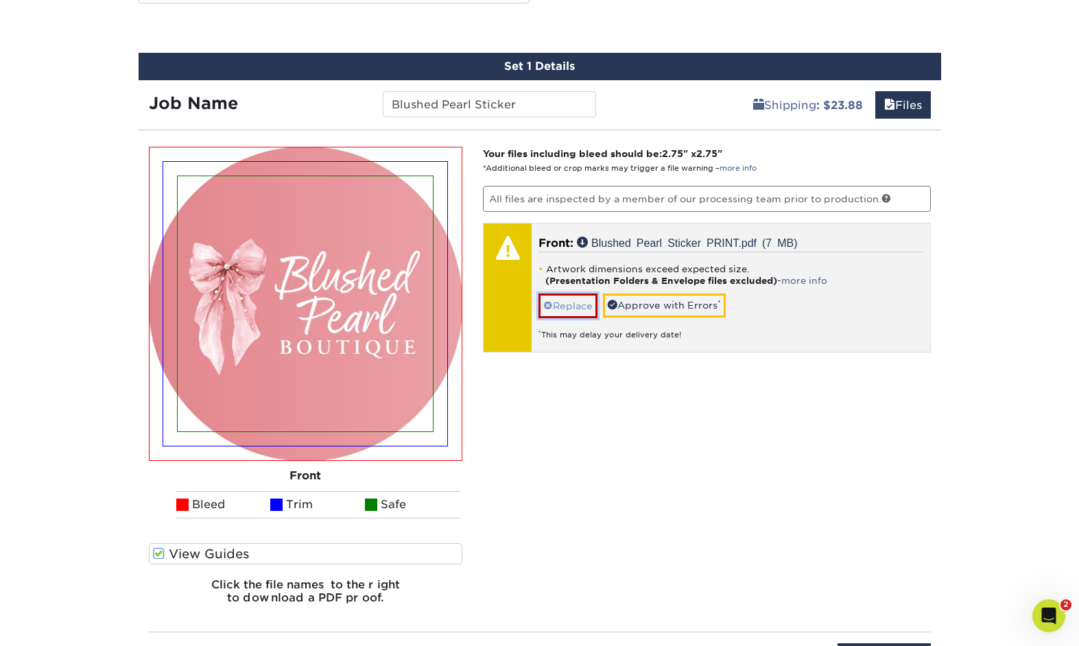
click at [576, 297] on link "Replace" at bounding box center [568, 306] width 59 height 24
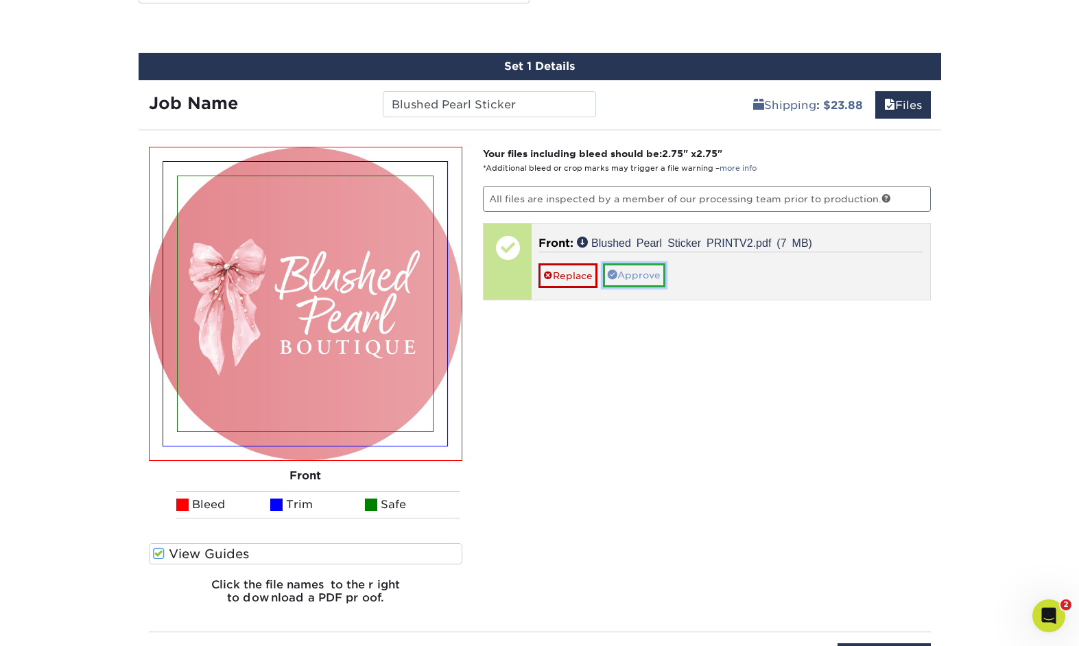
click at [639, 276] on link "Approve" at bounding box center [634, 274] width 62 height 23
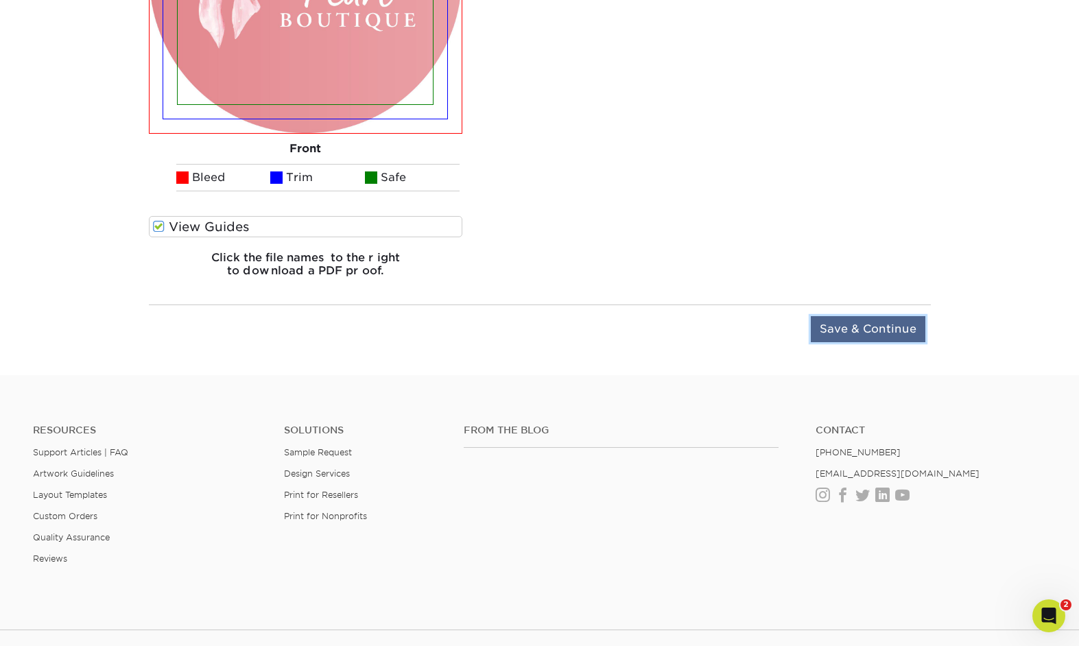
click at [873, 327] on input "Save & Continue" at bounding box center [868, 329] width 115 height 26
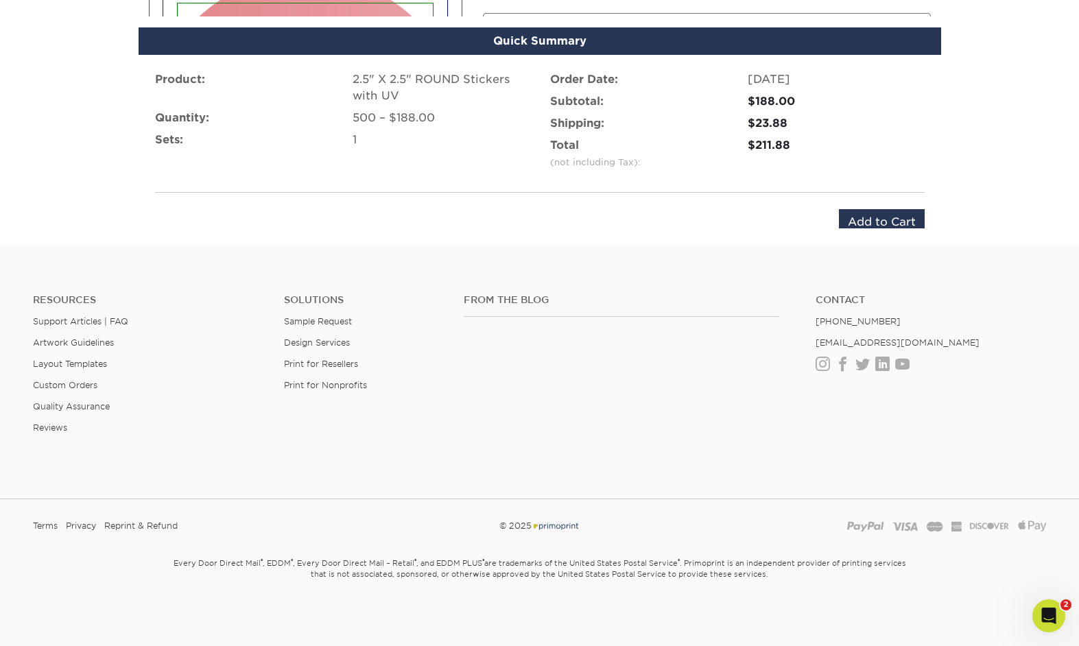
scroll to position [908, 0]
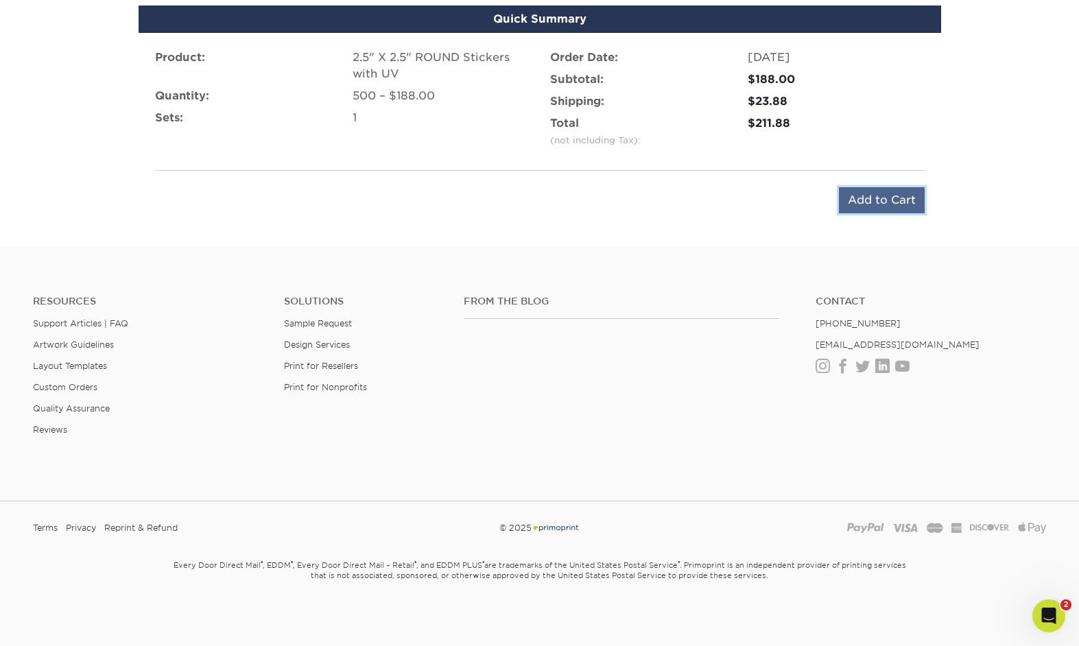
click at [884, 204] on input "Add to Cart" at bounding box center [882, 200] width 86 height 26
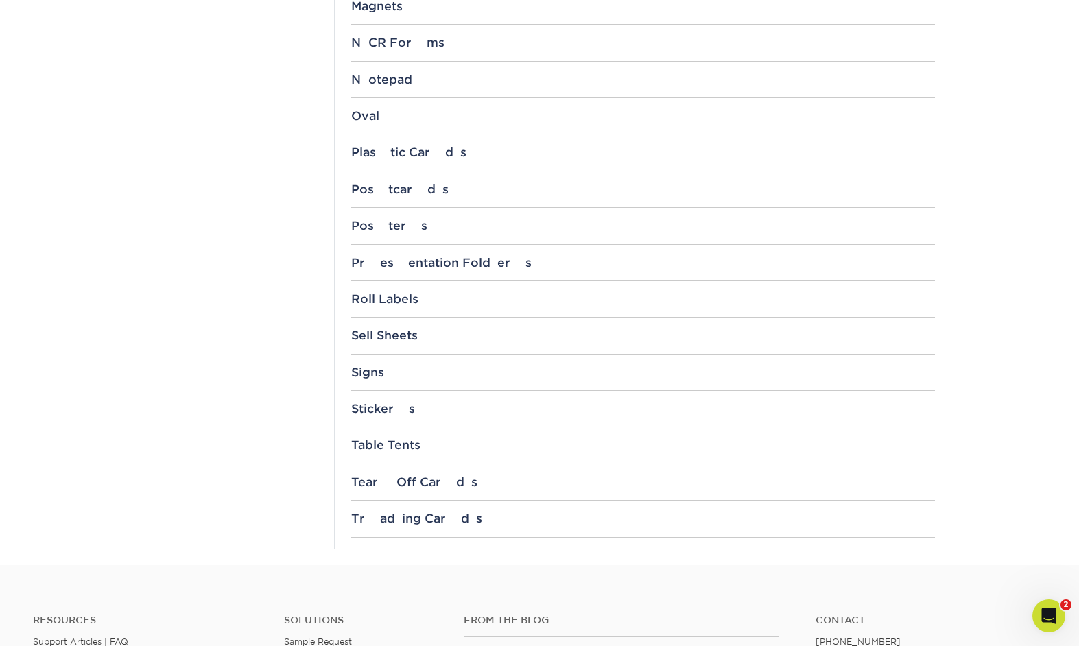
scroll to position [1337, 0]
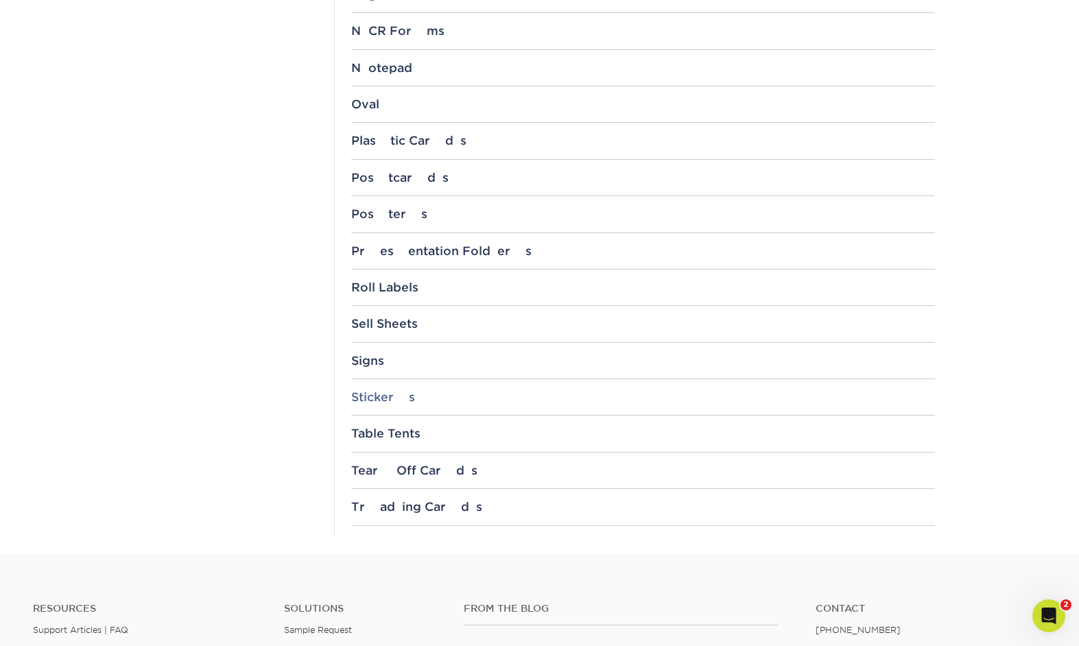
click at [389, 395] on div "Stickers" at bounding box center [643, 397] width 584 height 14
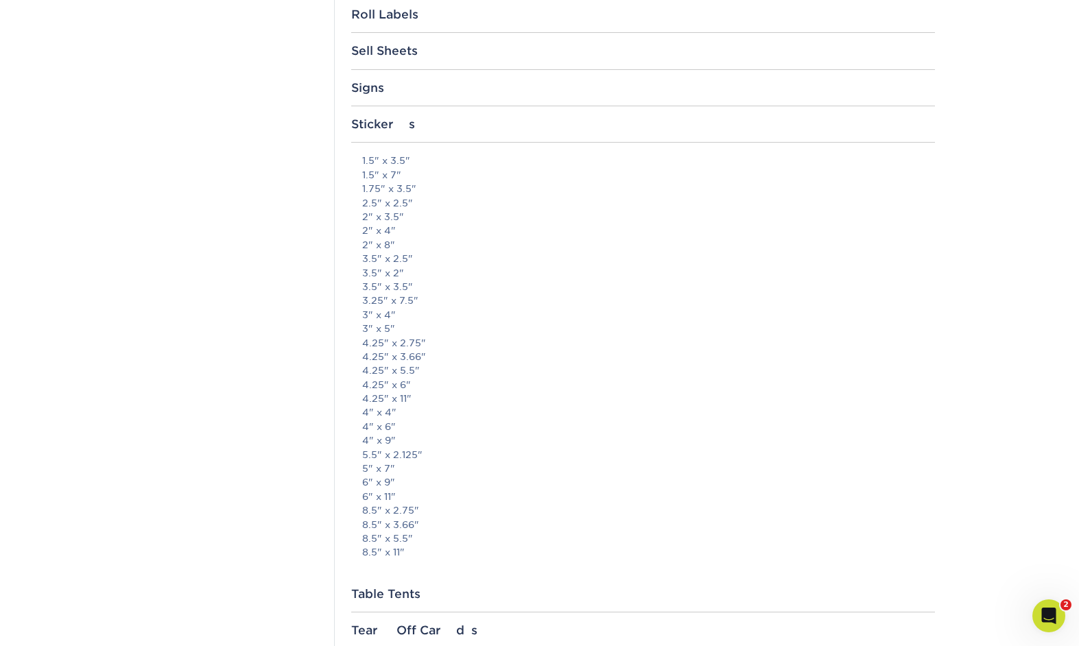
scroll to position [1608, 0]
click at [405, 208] on link "2.5" x 2.5"" at bounding box center [387, 205] width 51 height 11
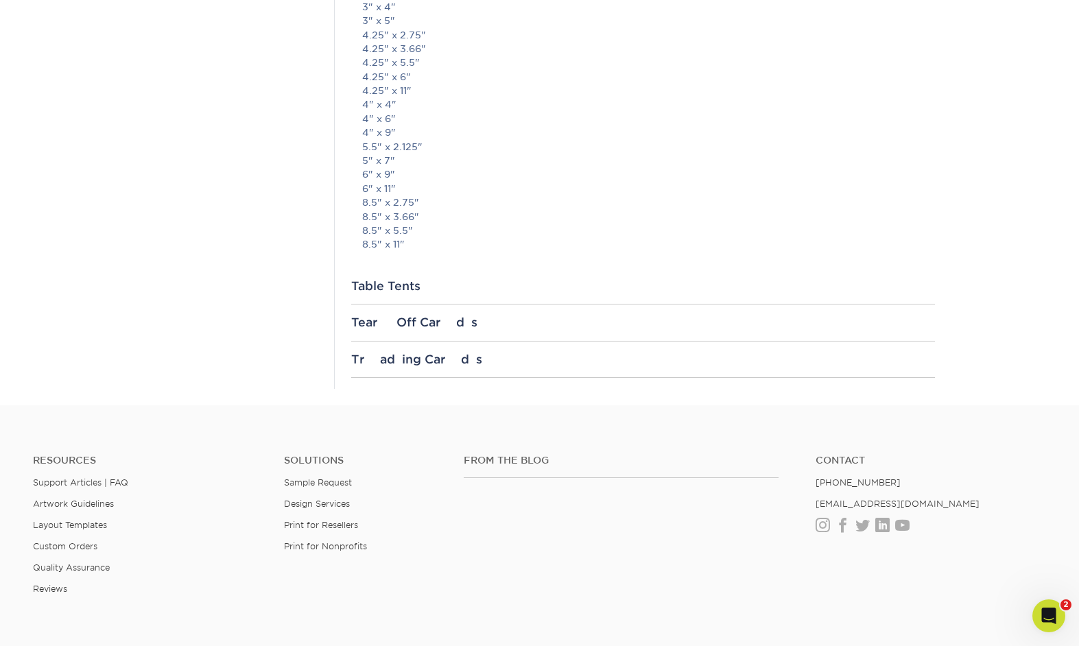
scroll to position [1927, 0]
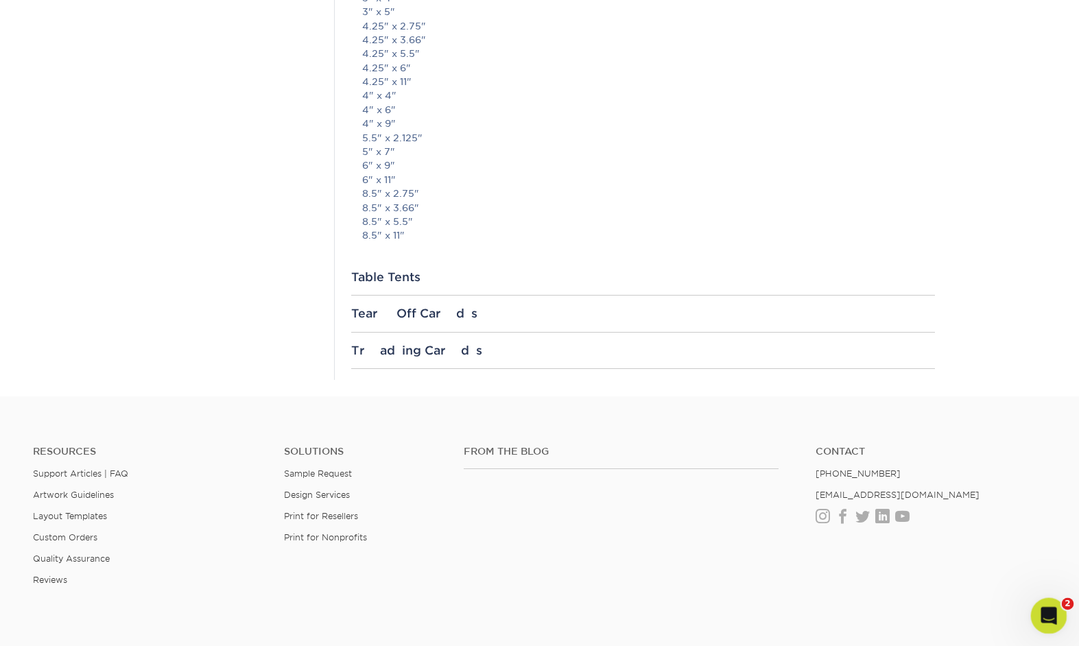
click at [1051, 611] on icon "Open Intercom Messenger" at bounding box center [1047, 614] width 23 height 23
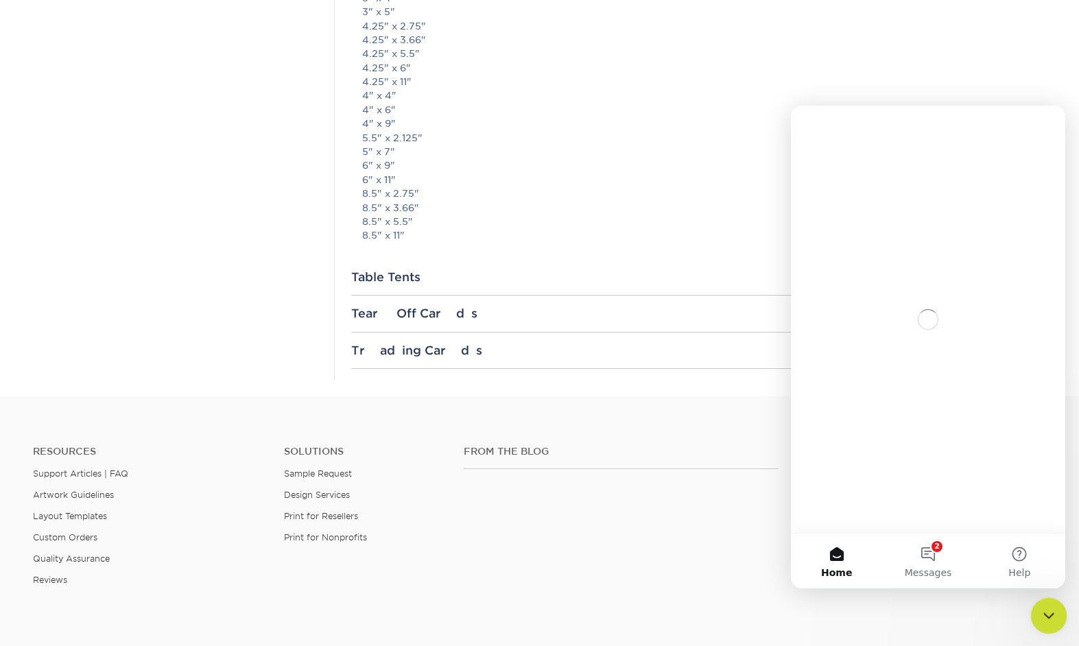
scroll to position [0, 0]
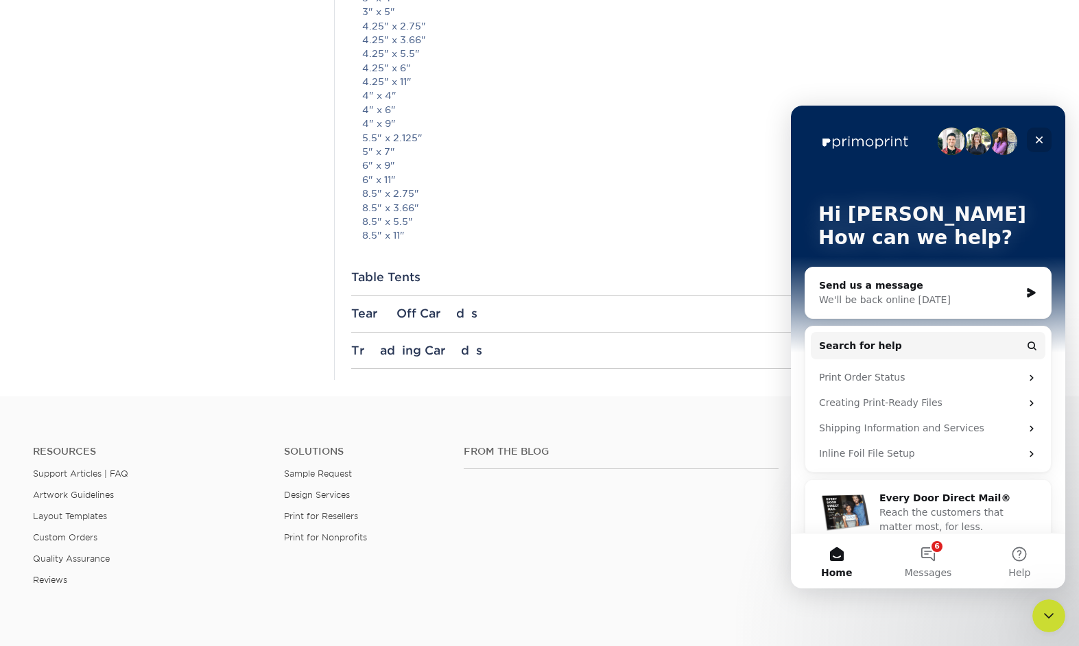
click at [1037, 140] on icon "Close" at bounding box center [1039, 139] width 11 height 11
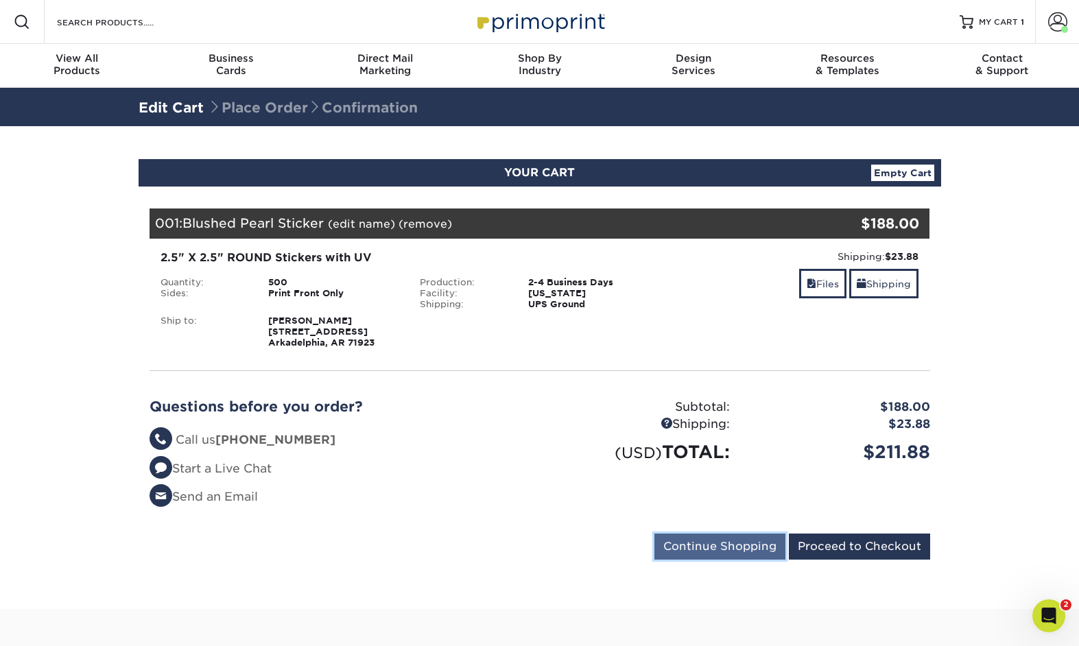
click at [726, 550] on input "Continue Shopping" at bounding box center [719, 547] width 131 height 26
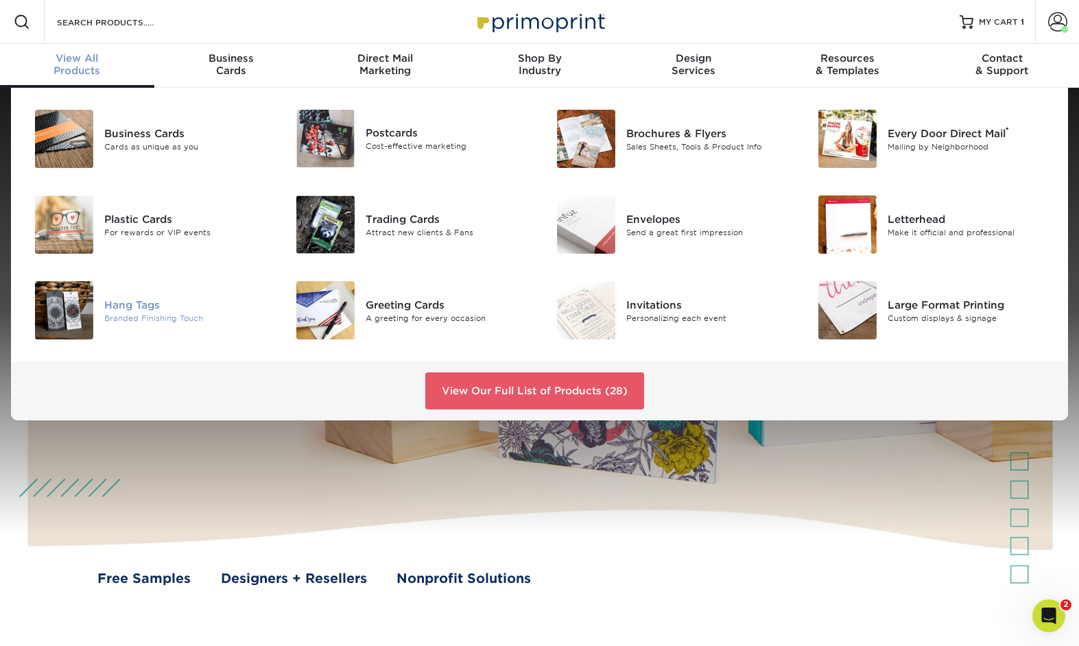
click at [132, 311] on div "Hang Tags" at bounding box center [186, 304] width 164 height 15
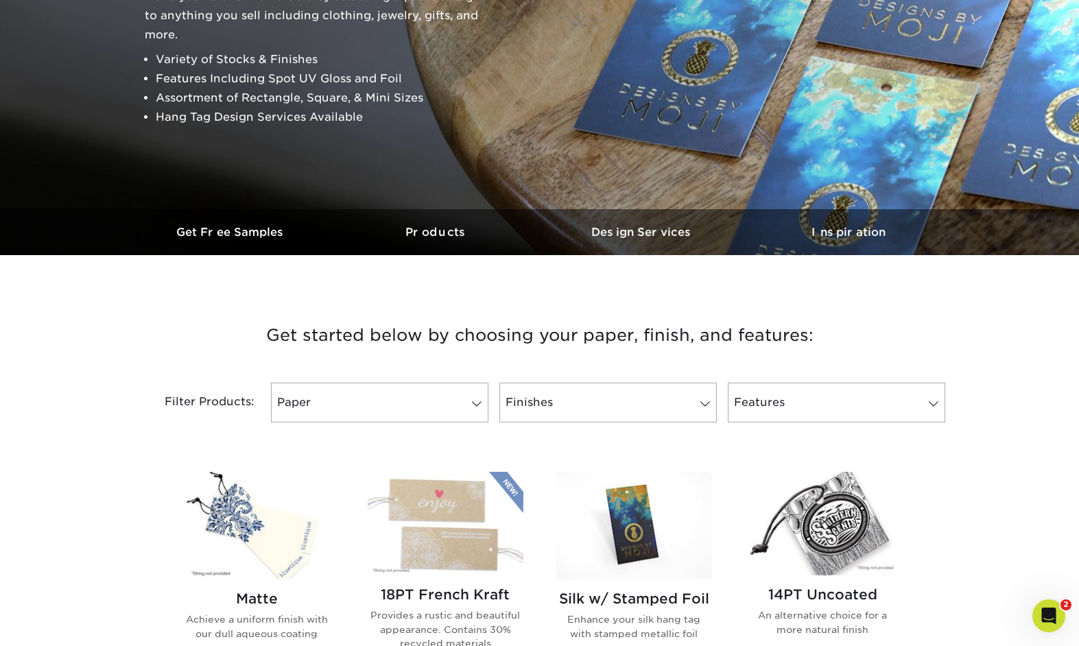
scroll to position [255, 0]
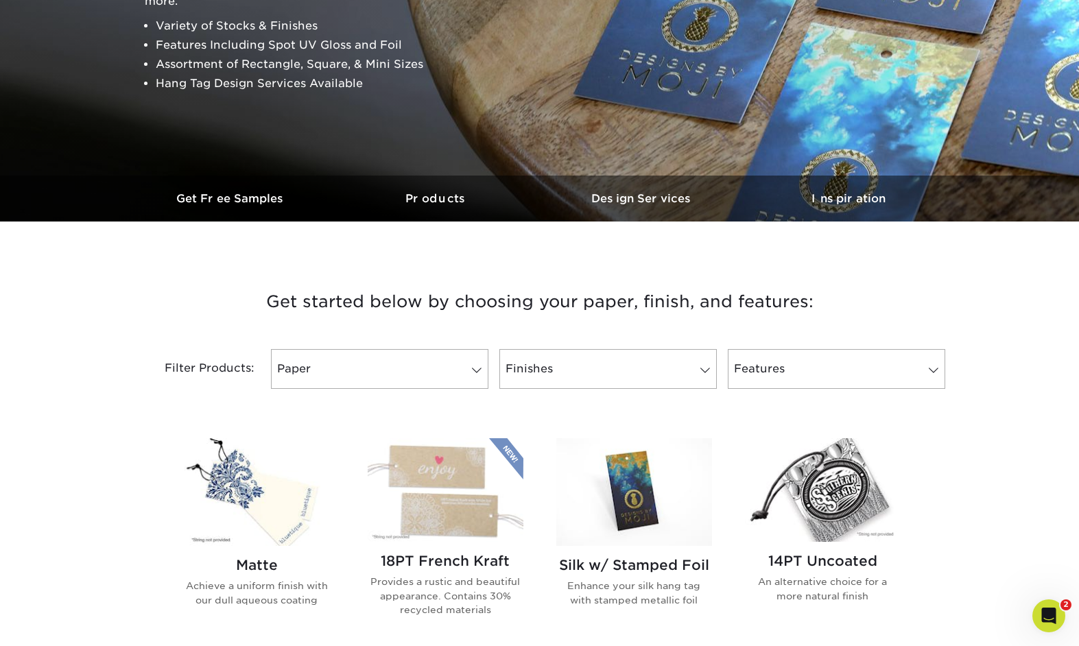
click at [236, 472] on img at bounding box center [257, 492] width 156 height 108
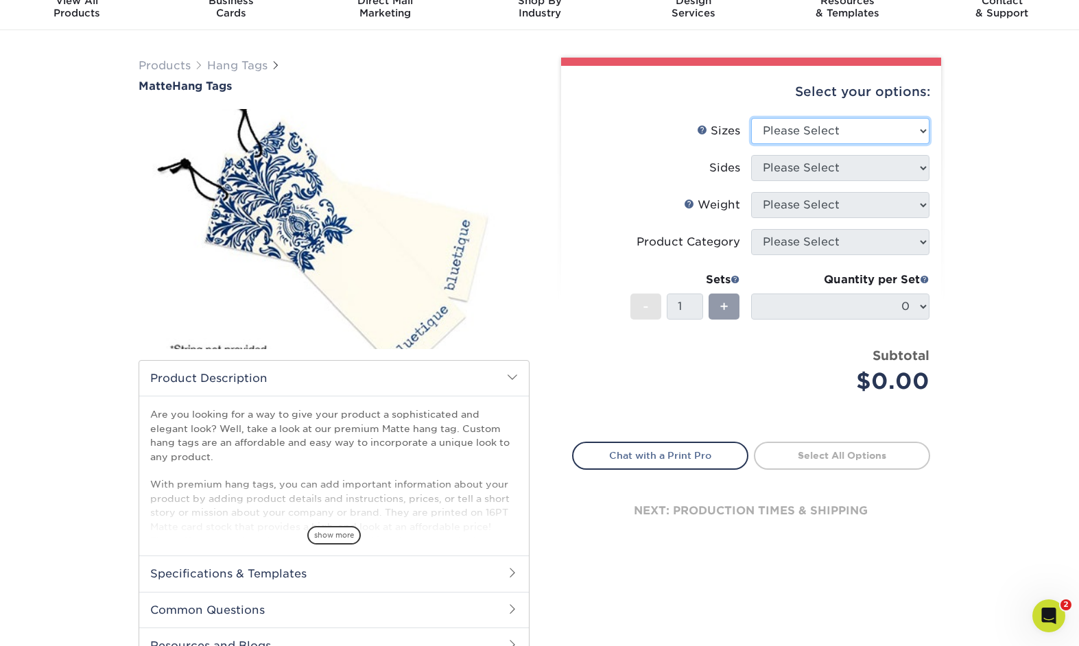
scroll to position [58, 0]
select select "1.50x3.50"
click option "1.5" x 3.5"" at bounding box center [0, 0] width 0 height 0
select select "32d3c223-f82c-492b-b915-ba065a00862f"
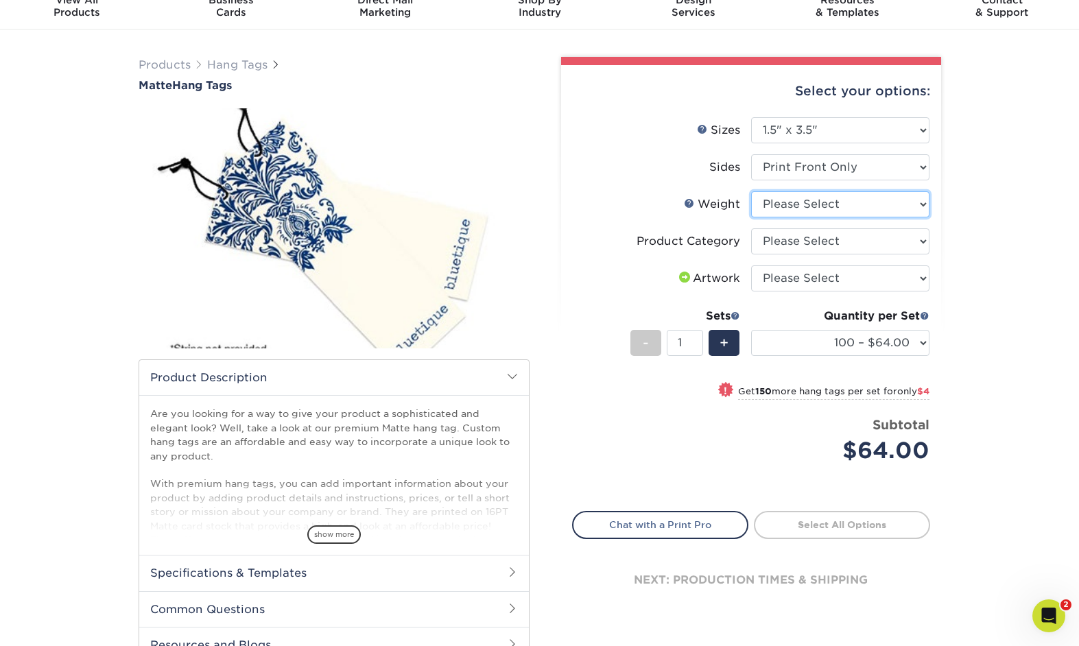
select select "16PT"
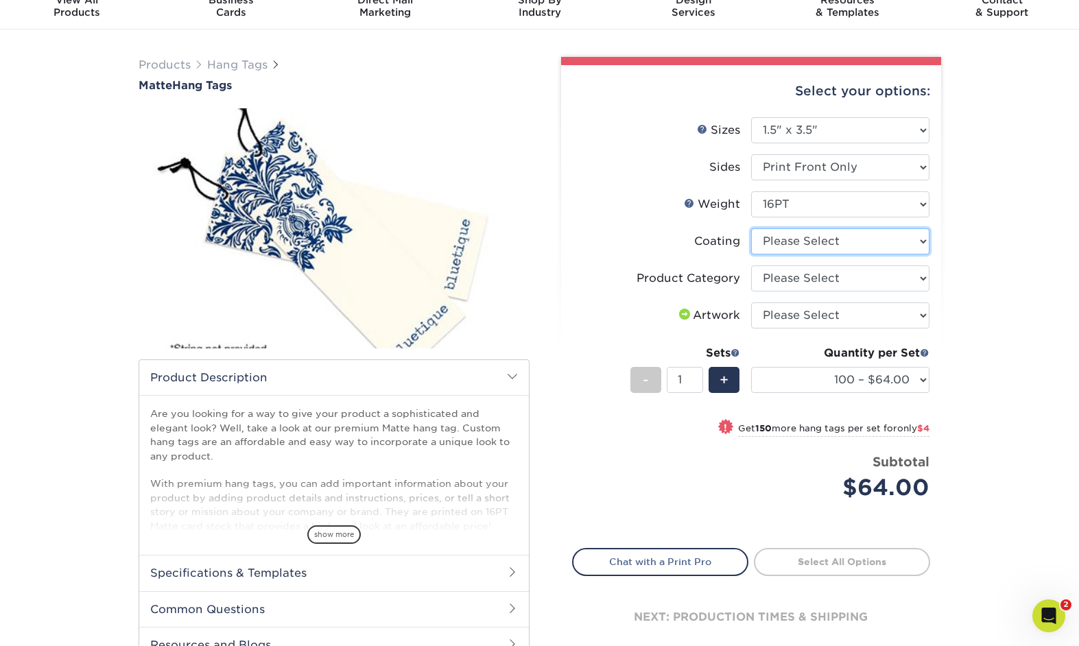
select select "121bb7b5-3b4d-429f-bd8d-bbf80e953313"
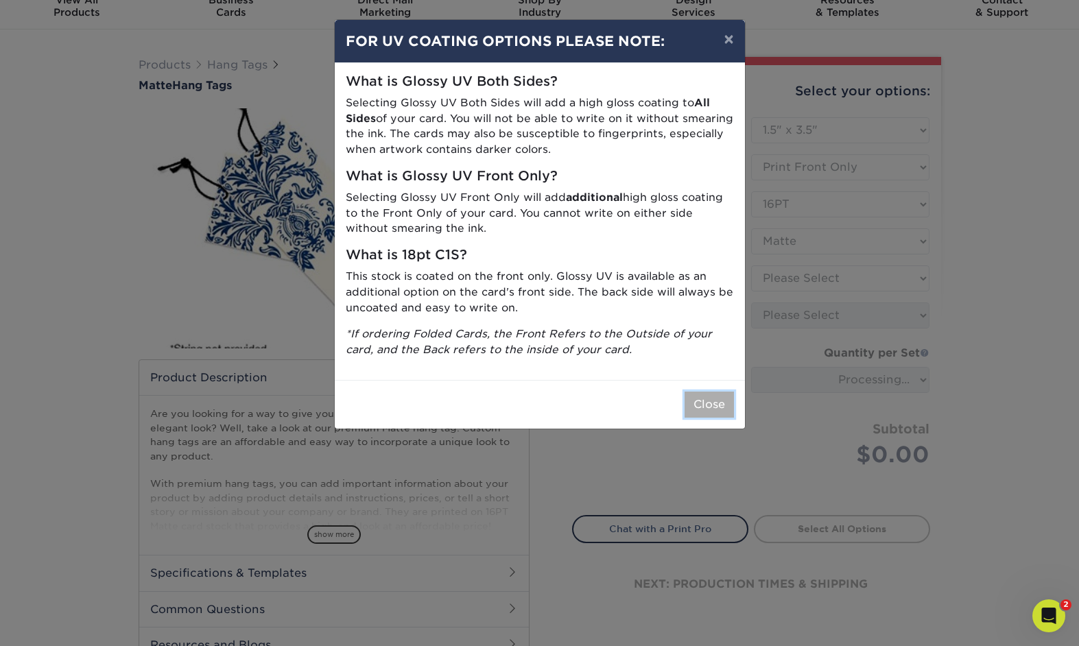
click at [703, 403] on button "Close" at bounding box center [709, 405] width 49 height 26
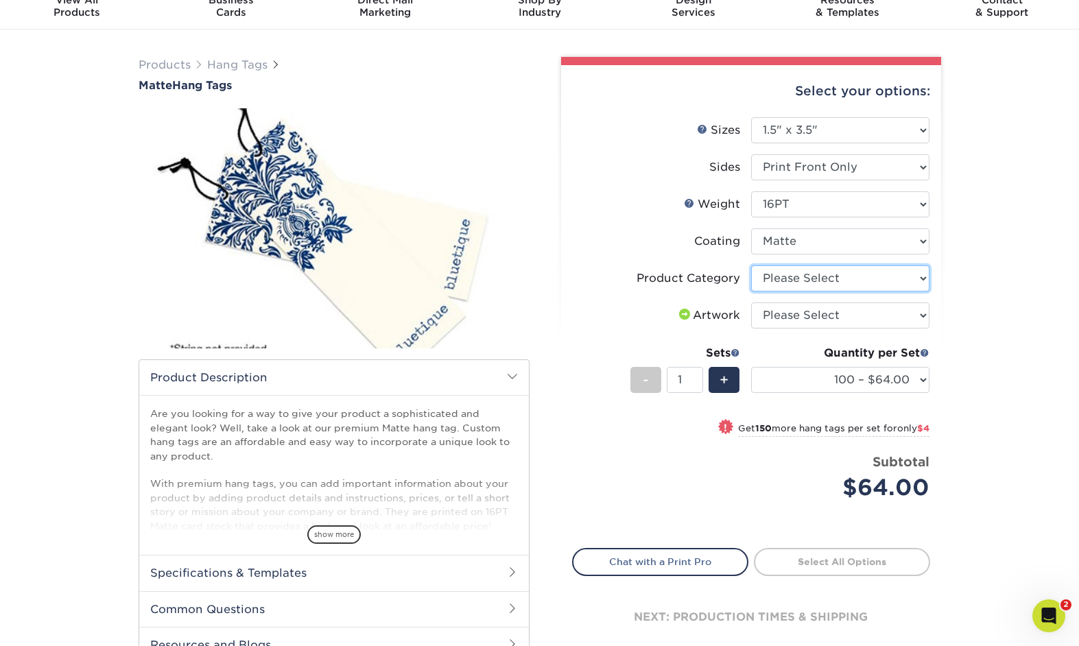
select select "428aa75b-4ae7-4398-9e0a-74f4b33909ed"
click option "Hang Tags" at bounding box center [0, 0] width 0 height 0
select select "upload"
click option "I will upload files" at bounding box center [0, 0] width 0 height 0
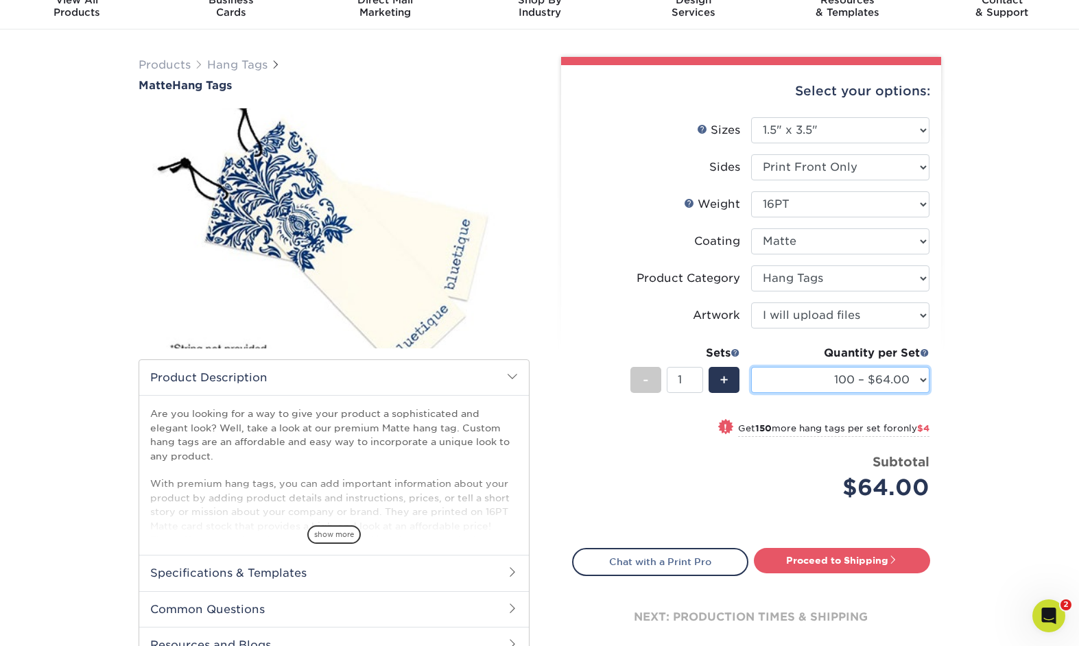
select select "500 – $71.00"
click option "500 – $71.00" at bounding box center [0, 0] width 0 height 0
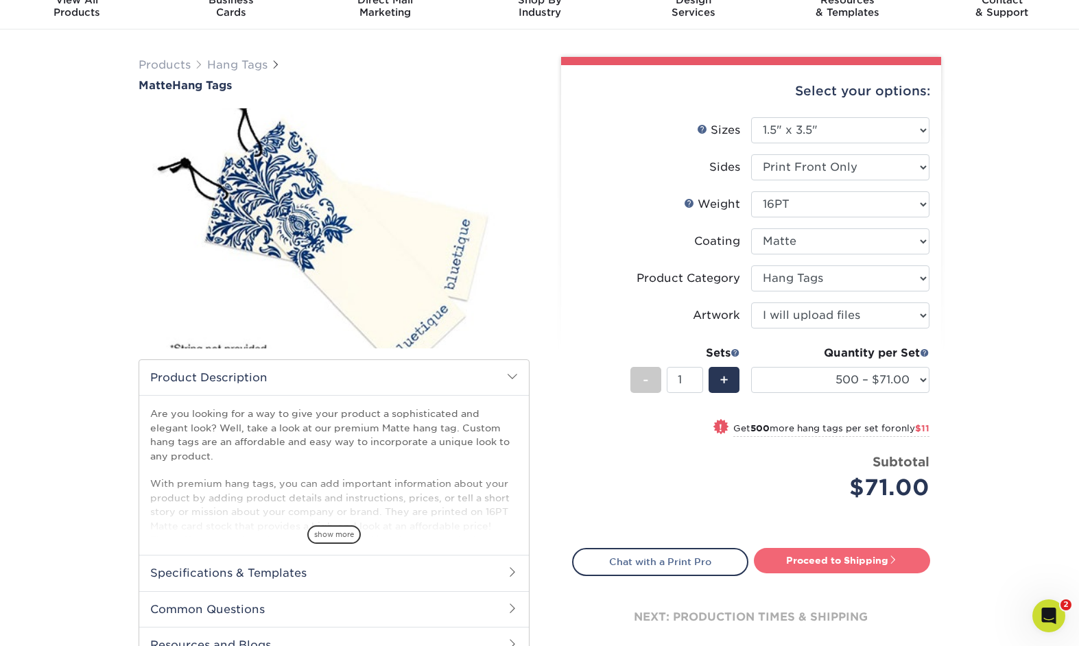
click at [859, 554] on link "Proceed to Shipping" at bounding box center [842, 560] width 176 height 25
type input "Set 1"
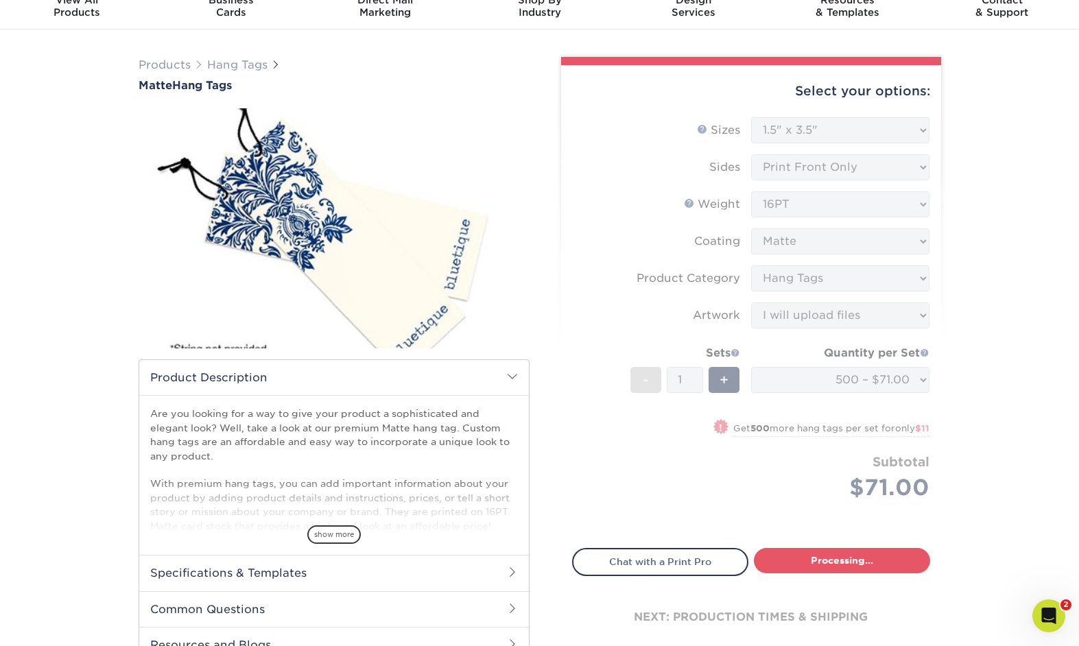
select select "99ff22fb-3190-4d8b-b878-c01269a852b7"
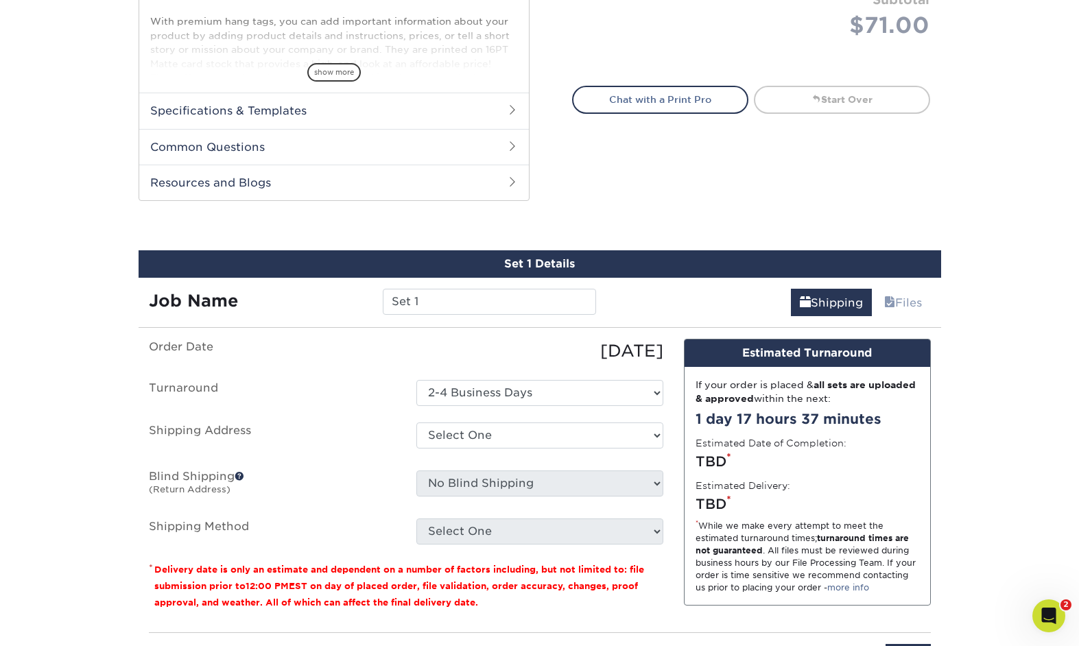
scroll to position [654, 0]
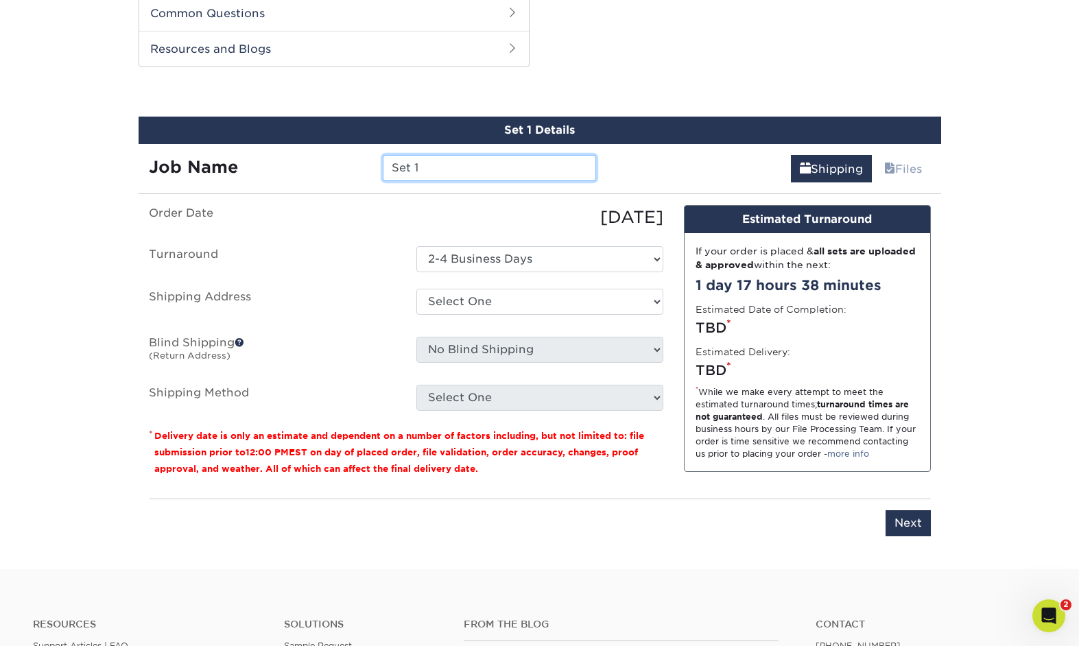
drag, startPoint x: 440, startPoint y: 168, endPoint x: 301, endPoint y: 160, distance: 138.8
click at [383, 160] on input "Set 1" at bounding box center [489, 168] width 213 height 26
type input "Blushed Pearl Tag"
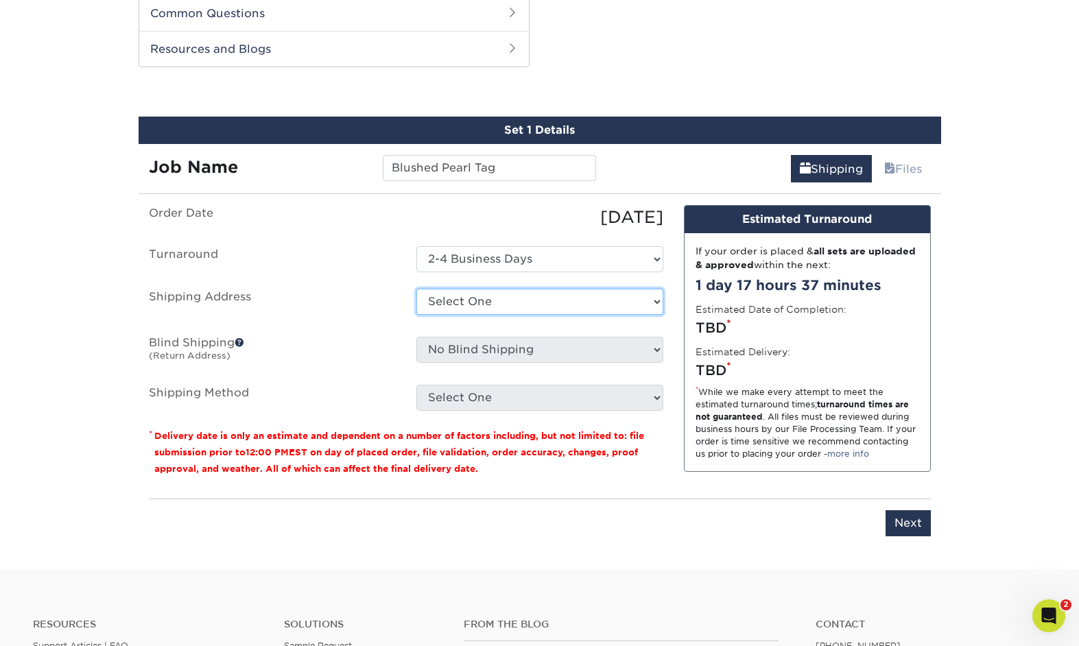
select select "276188"
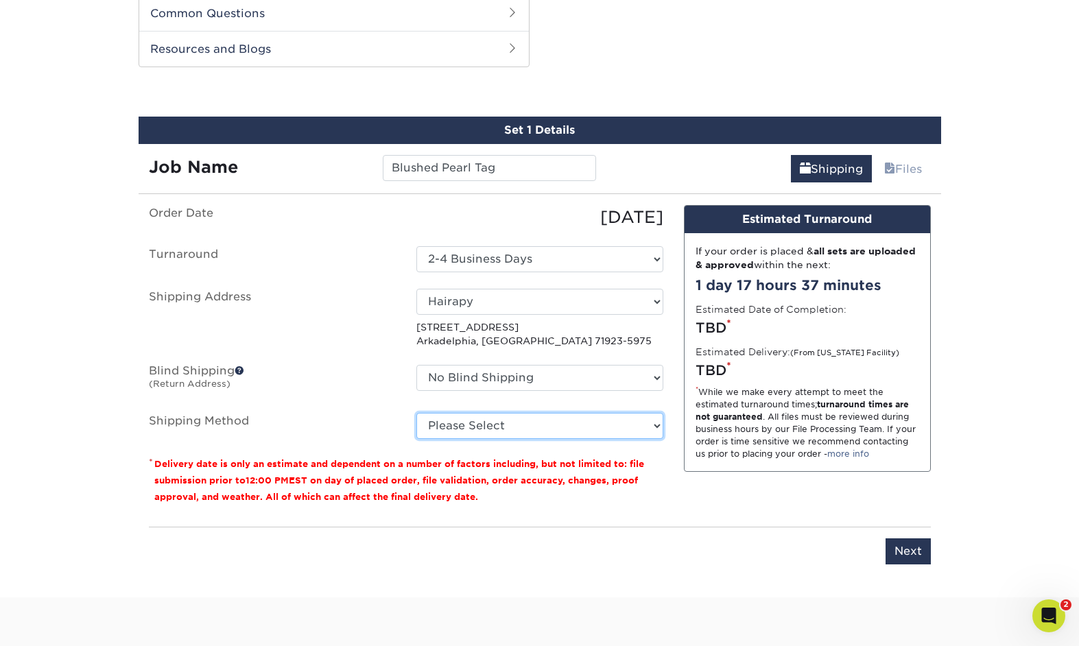
select select "03"
click option "Ground Shipping (+$23.88)" at bounding box center [0, 0] width 0 height 0
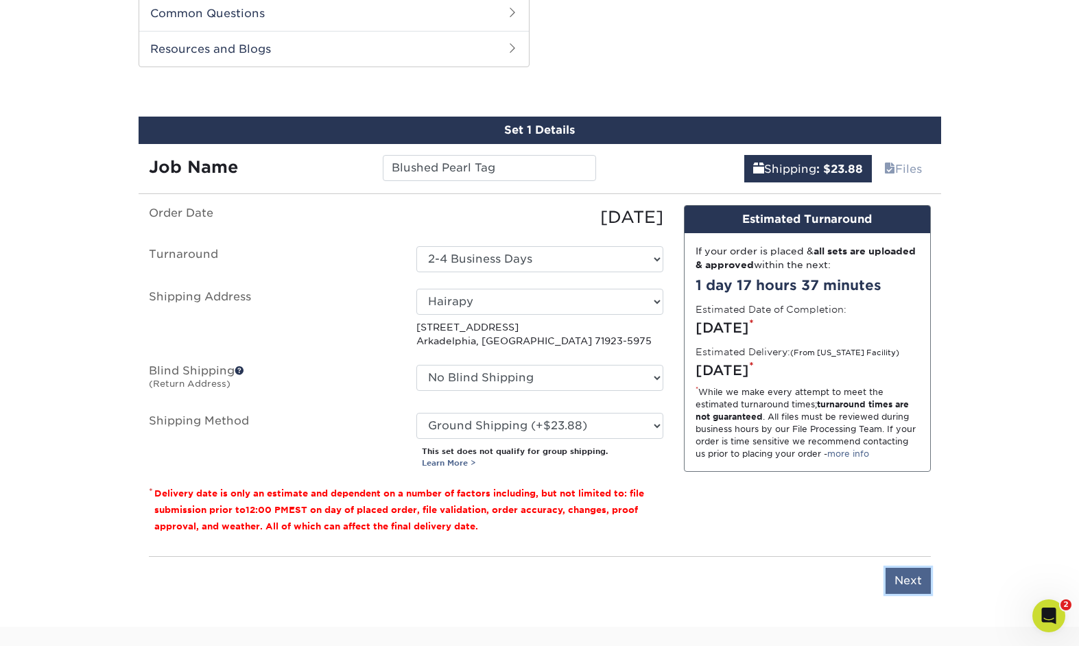
click at [907, 581] on input "Next" at bounding box center [908, 581] width 45 height 26
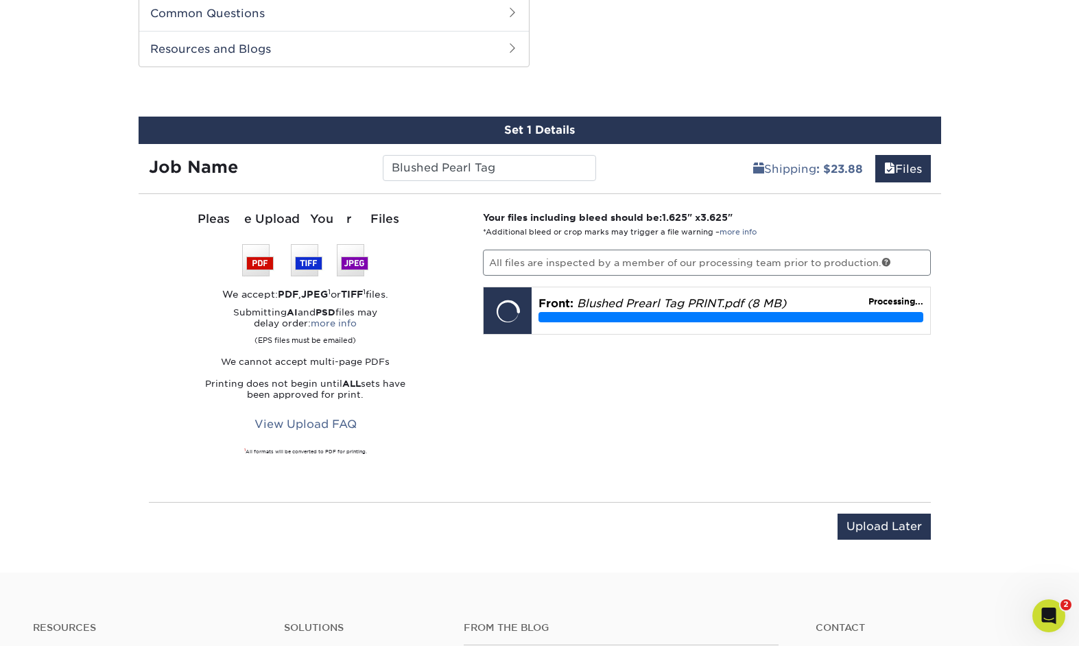
scroll to position [653, 0]
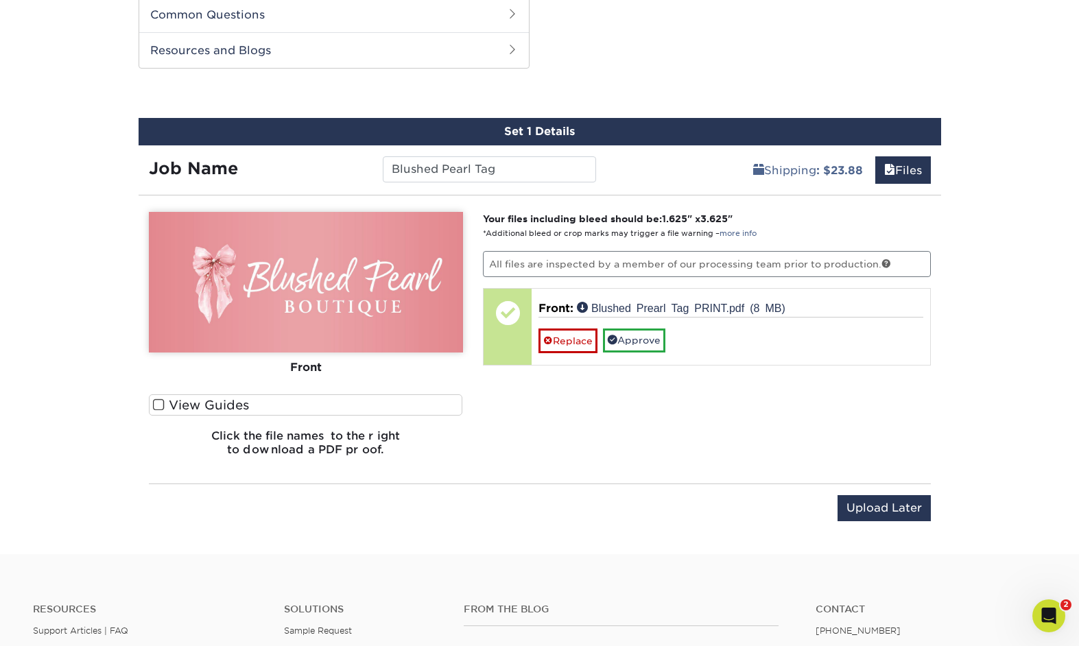
click at [199, 406] on label "View Guides" at bounding box center [306, 404] width 314 height 21
click at [0, 0] on input "View Guides" at bounding box center [0, 0] width 0 height 0
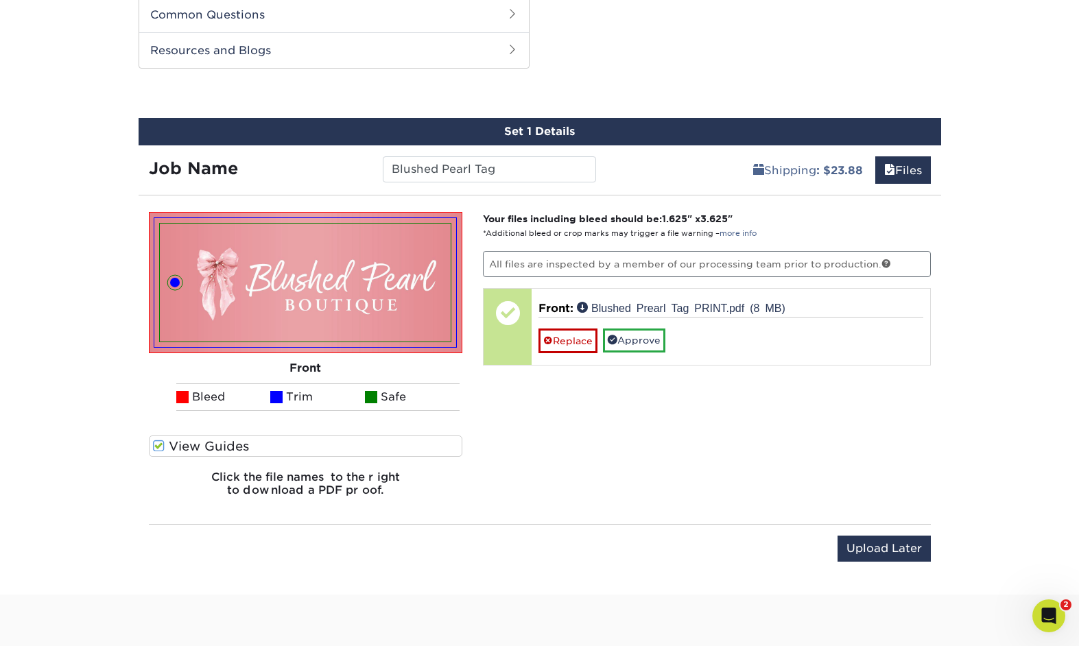
click at [201, 403] on li "Bleed" at bounding box center [223, 396] width 95 height 27
click at [167, 442] on label "View Guides" at bounding box center [306, 446] width 314 height 21
click at [0, 0] on input "View Guides" at bounding box center [0, 0] width 0 height 0
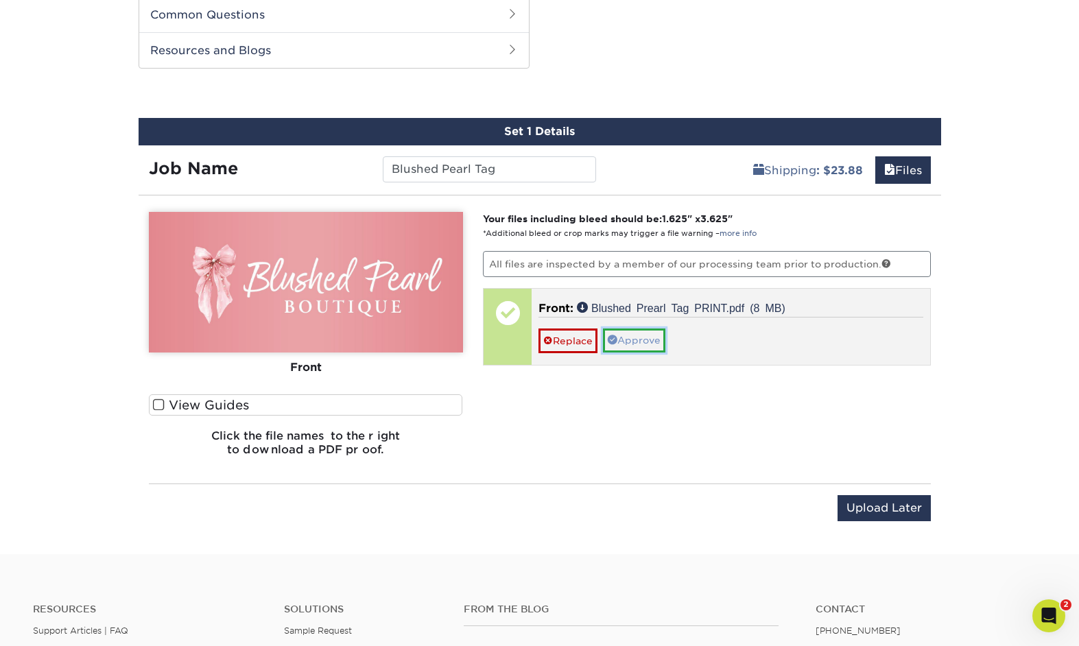
click at [651, 341] on link "Approve" at bounding box center [634, 340] width 62 height 23
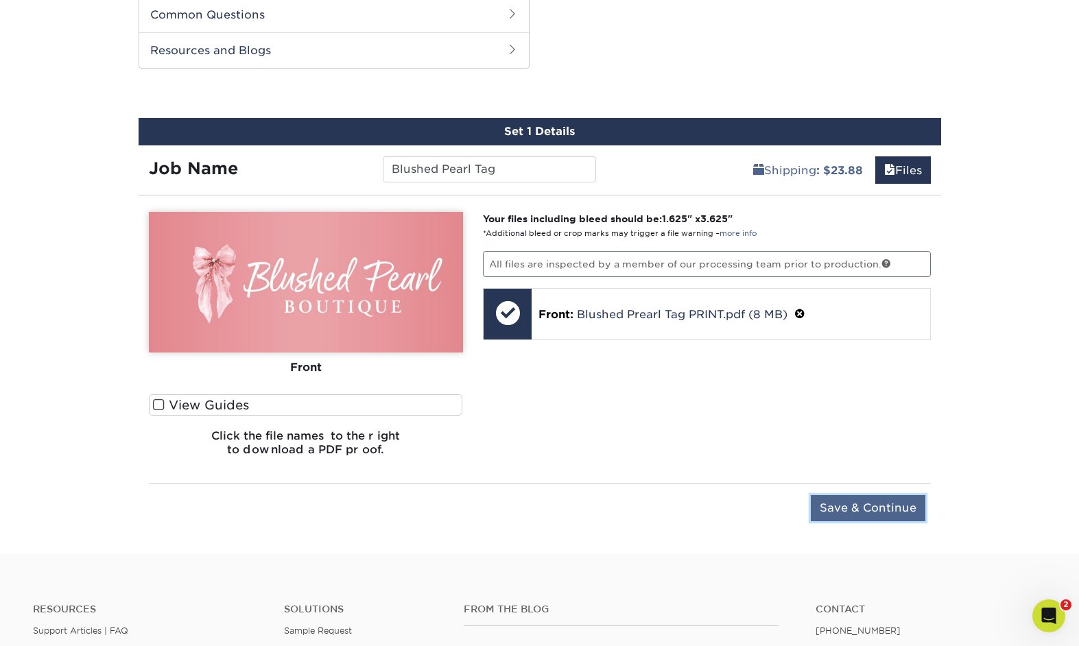
click at [904, 508] on input "Save & Continue" at bounding box center [868, 508] width 115 height 26
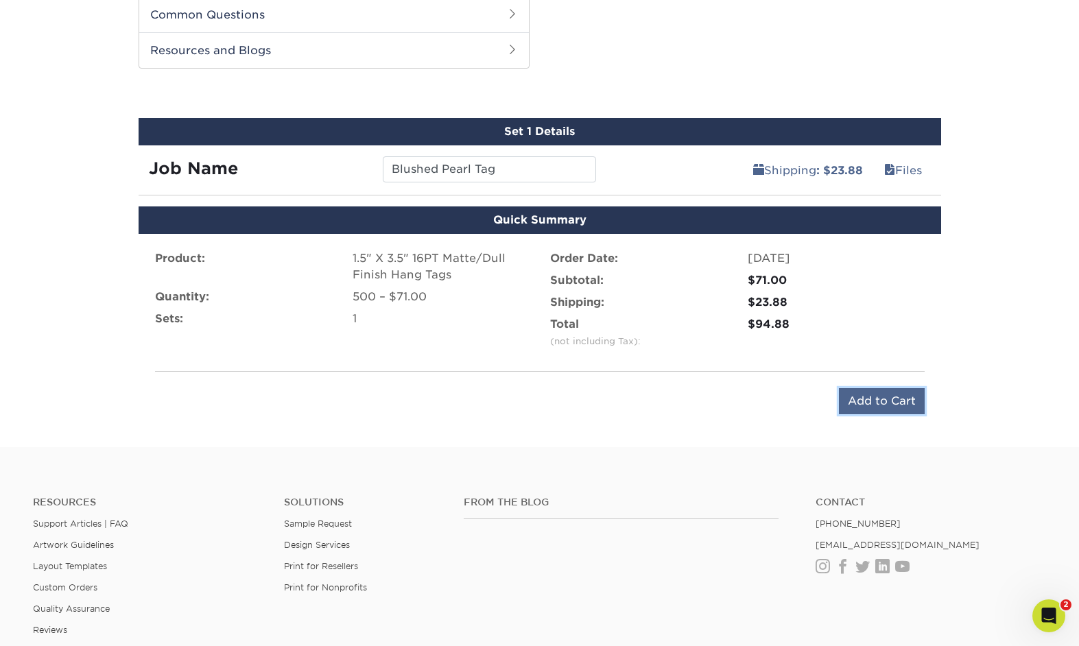
click at [897, 403] on input "Add to Cart" at bounding box center [882, 401] width 86 height 26
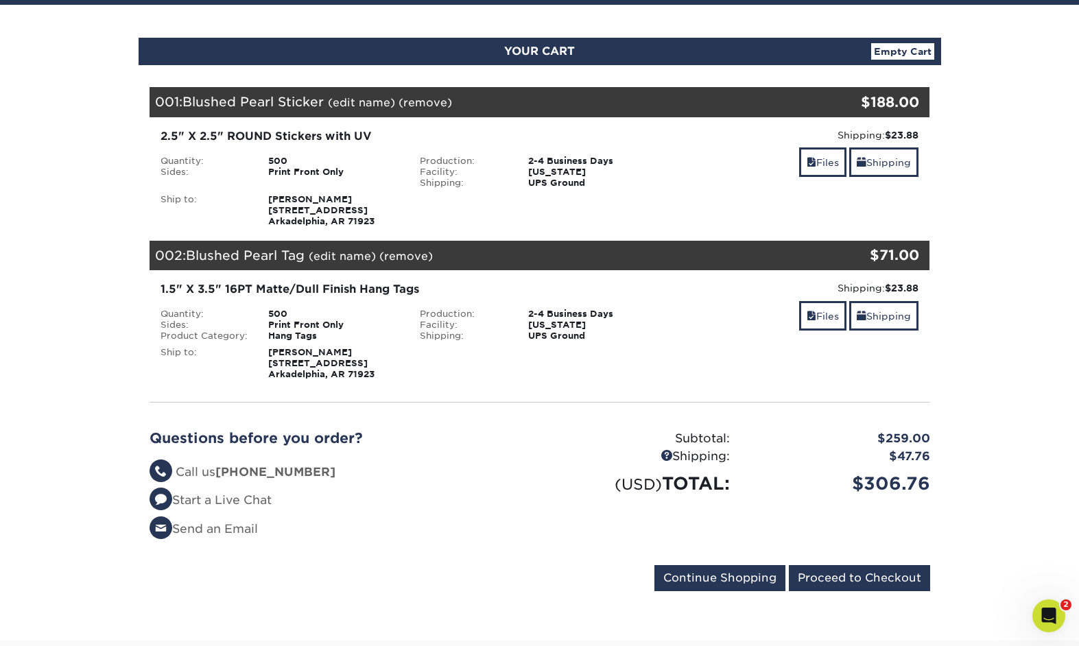
scroll to position [120, 0]
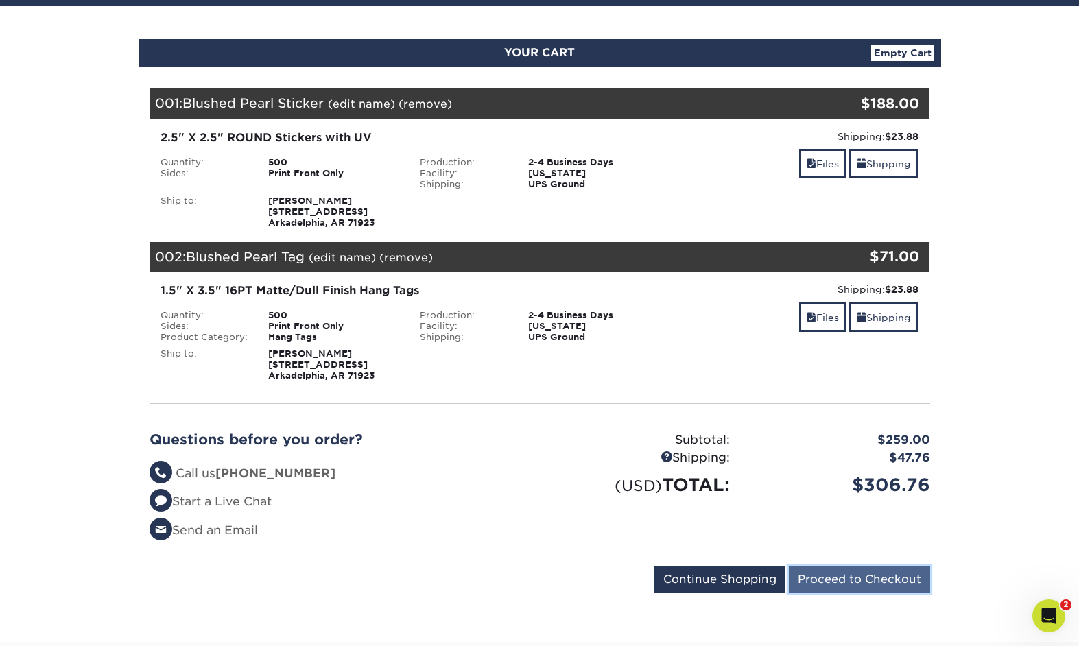
click at [851, 576] on input "Proceed to Checkout" at bounding box center [859, 580] width 141 height 26
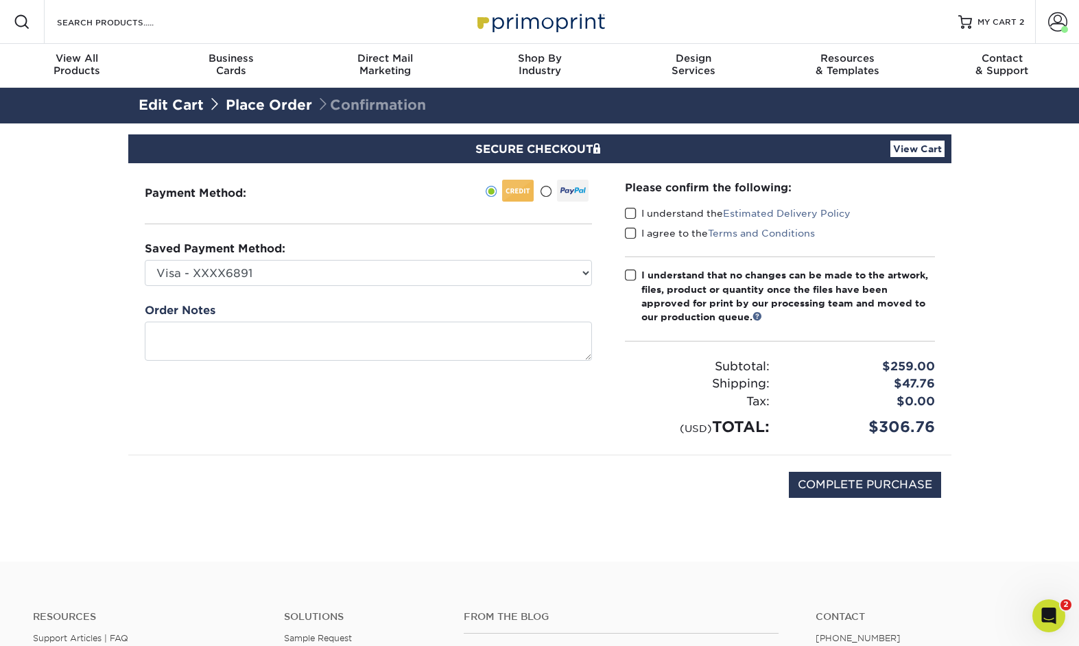
click at [636, 213] on span at bounding box center [631, 213] width 12 height 13
click at [0, 0] on input "I understand the Estimated Delivery Policy" at bounding box center [0, 0] width 0 height 0
click at [633, 236] on span at bounding box center [631, 233] width 12 height 13
click at [0, 0] on input "I agree to the Terms and Conditions" at bounding box center [0, 0] width 0 height 0
click at [629, 279] on span at bounding box center [631, 275] width 12 height 13
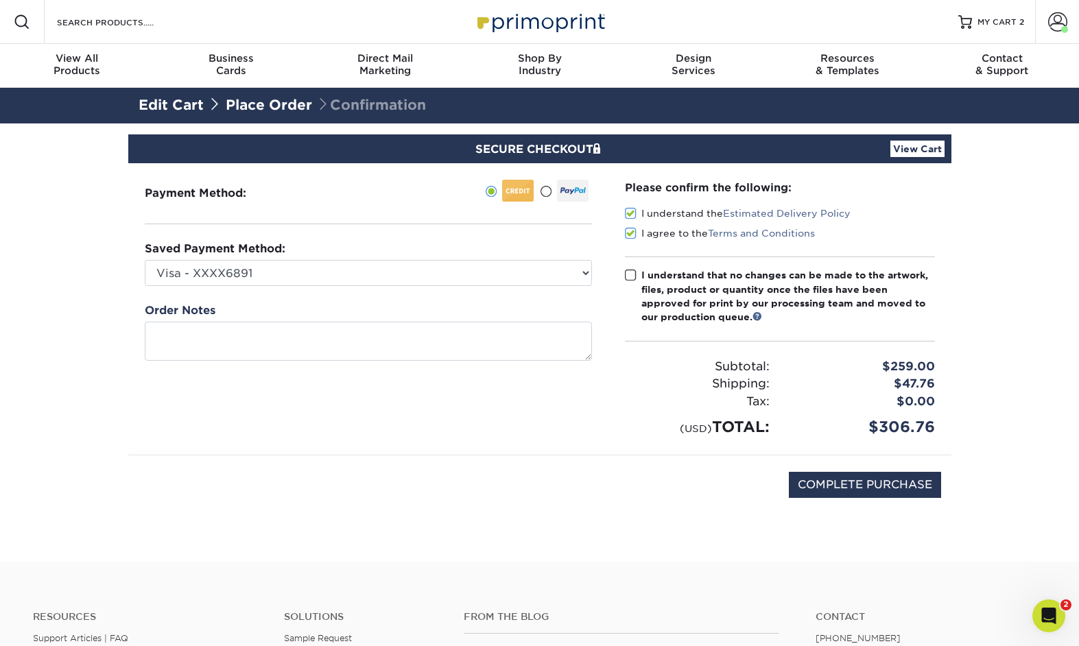
click at [0, 0] on input "I understand that no changes can be made to the artwork, files, product or quan…" at bounding box center [0, 0] width 0 height 0
click at [887, 481] on input "COMPLETE PURCHASE" at bounding box center [865, 485] width 152 height 26
type input "PROCESSING, PLEASE WAIT..."
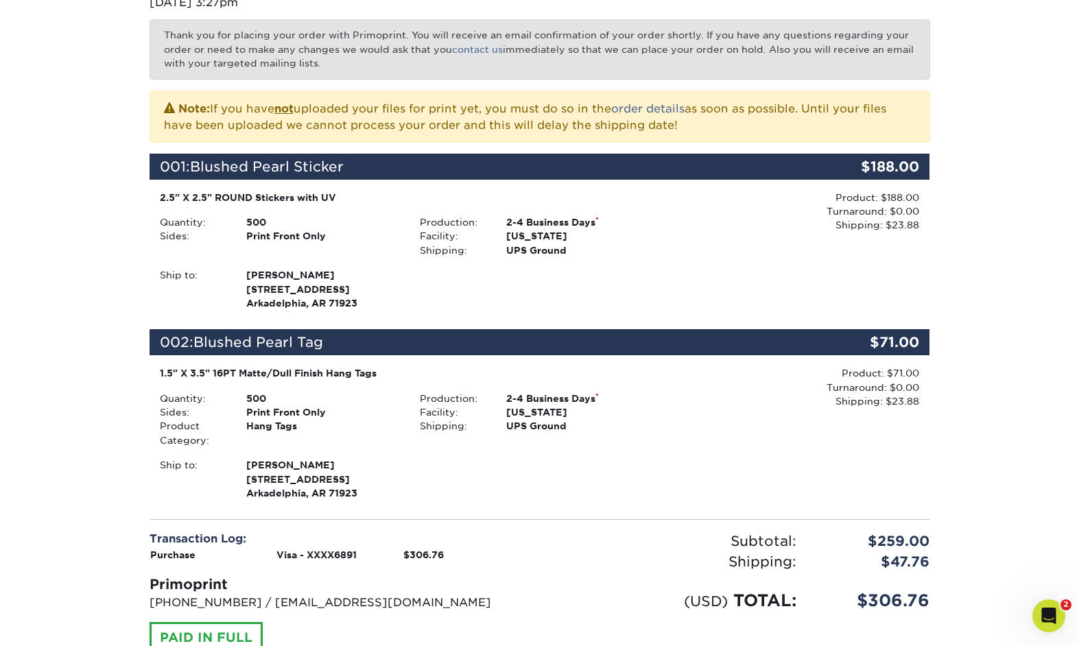
scroll to position [219, 0]
